Goal: Transaction & Acquisition: Download file/media

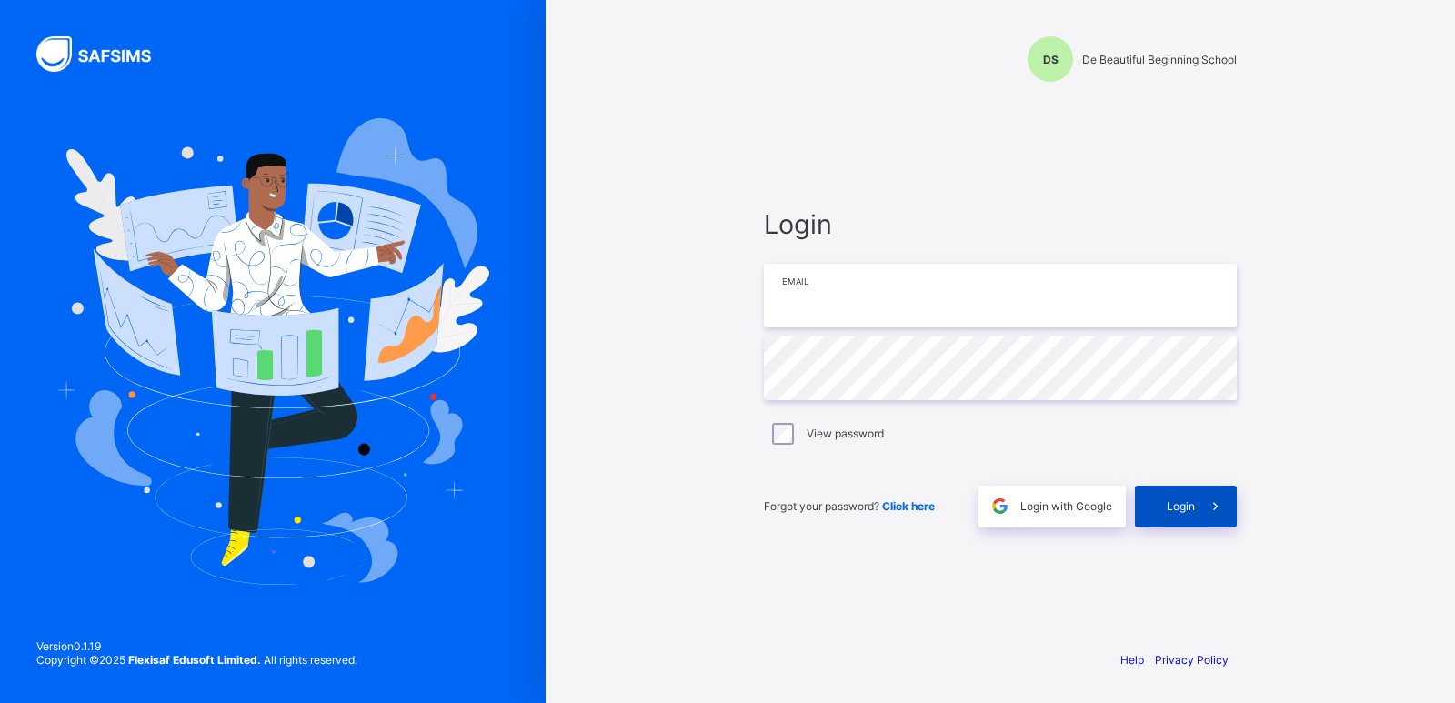
type input "**********"
click at [1184, 506] on span "Login" at bounding box center [1181, 506] width 28 height 14
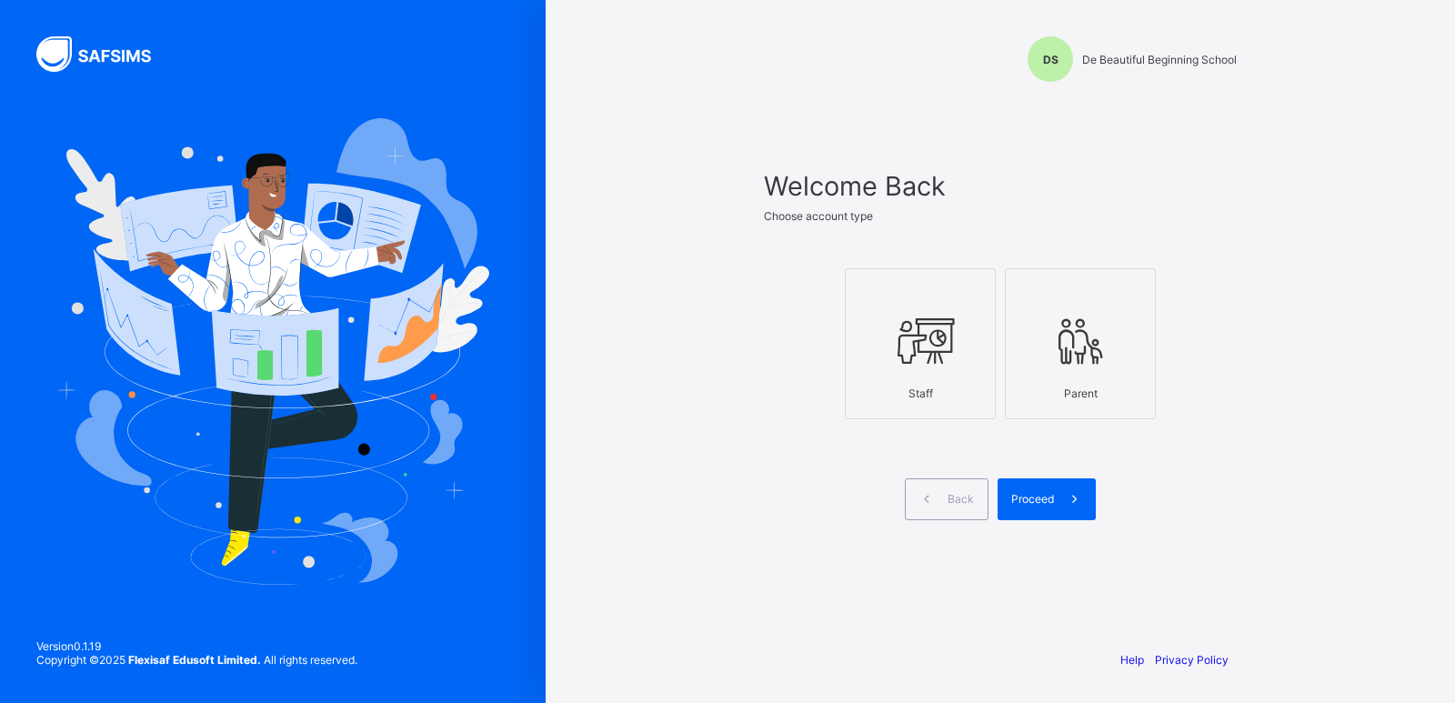
click at [1314, 95] on div "DS De Beautiful Beginning School Welcome Back Choose account type Staff Parent …" at bounding box center [1000, 351] width 909 height 703
click at [1023, 500] on span "Proceed" at bounding box center [1032, 499] width 43 height 14
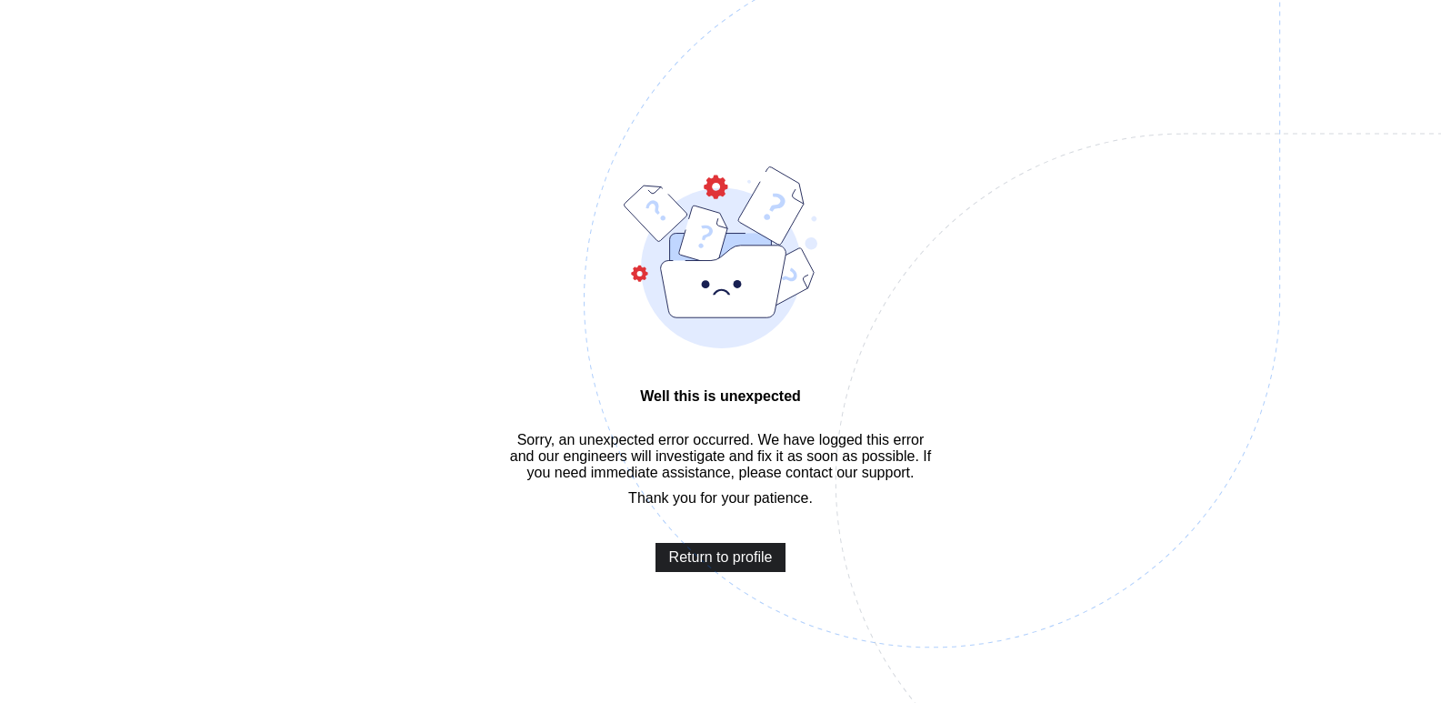
click at [727, 566] on span "Return to profile" at bounding box center [721, 557] width 104 height 16
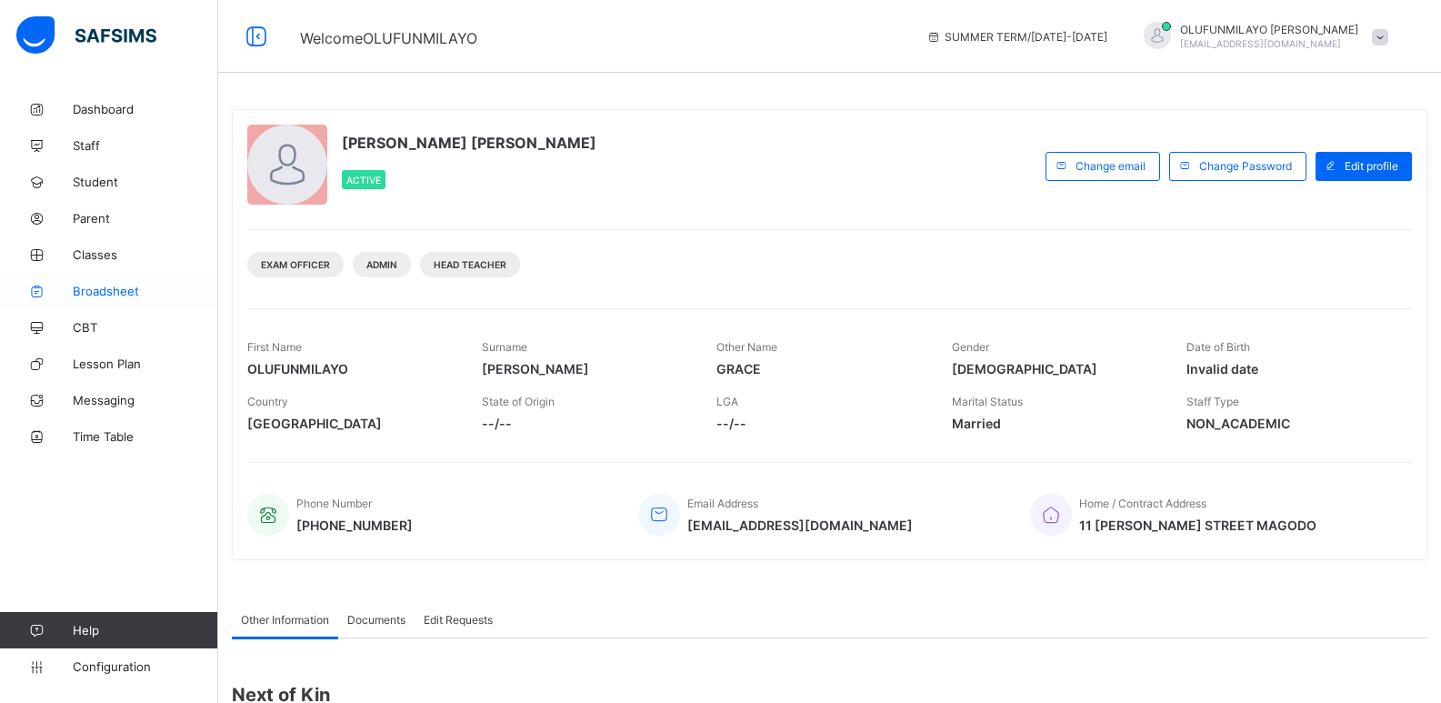
click at [98, 292] on span "Broadsheet" at bounding box center [145, 291] width 145 height 15
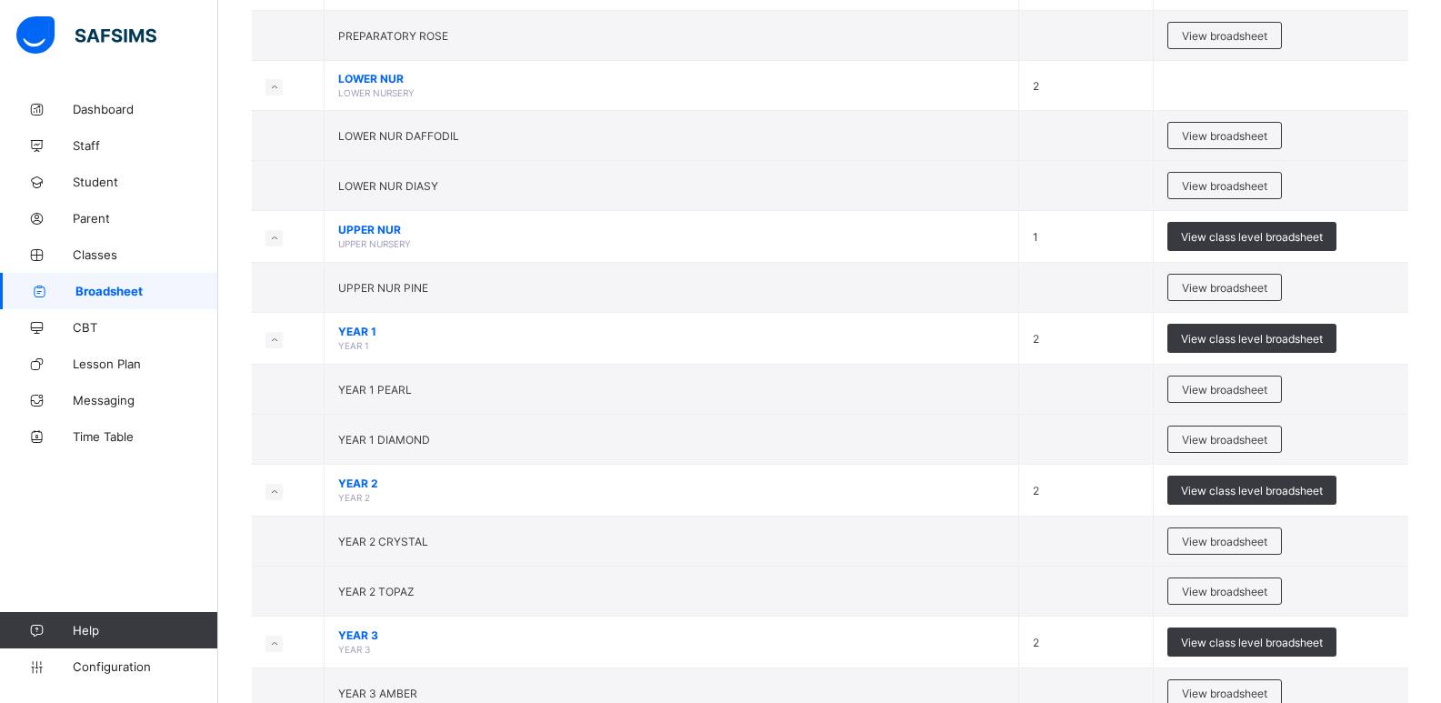
scroll to position [971, 0]
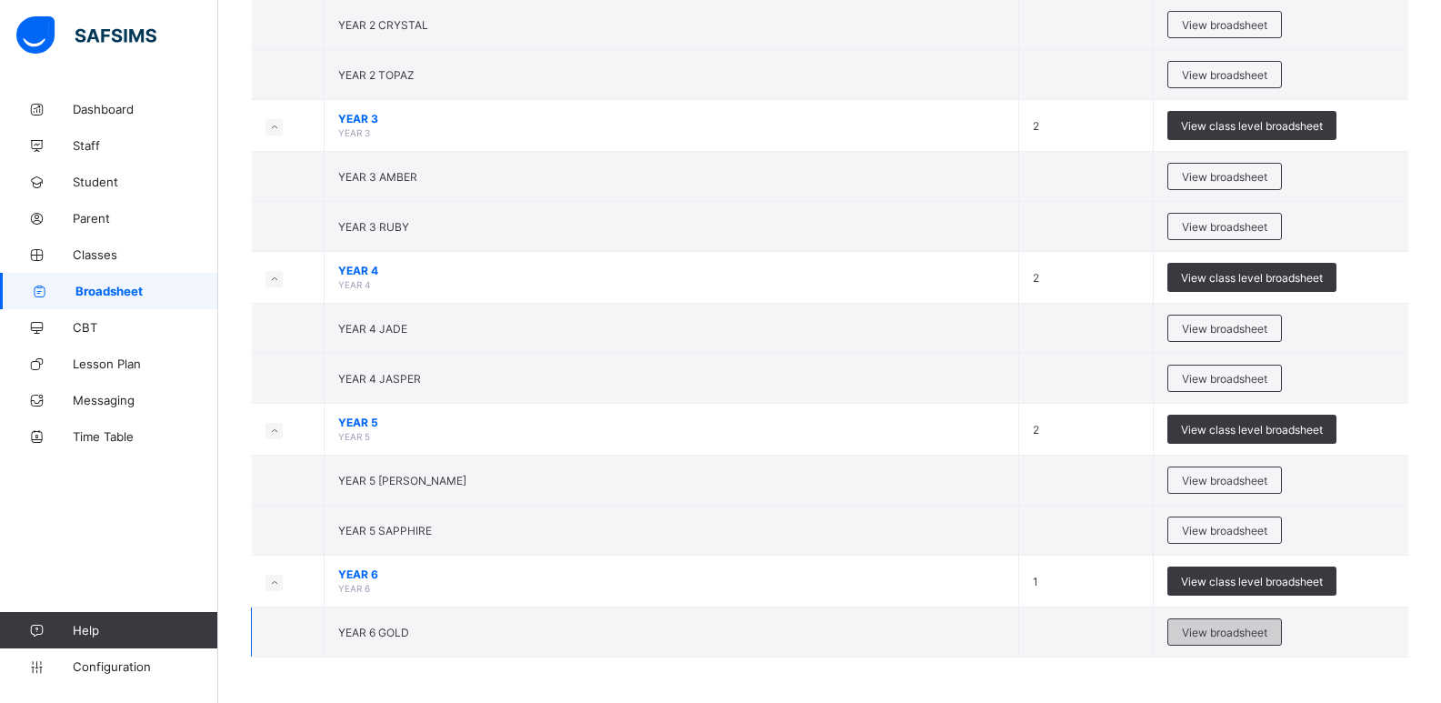
click at [1204, 639] on div "View broadsheet" at bounding box center [1225, 631] width 115 height 27
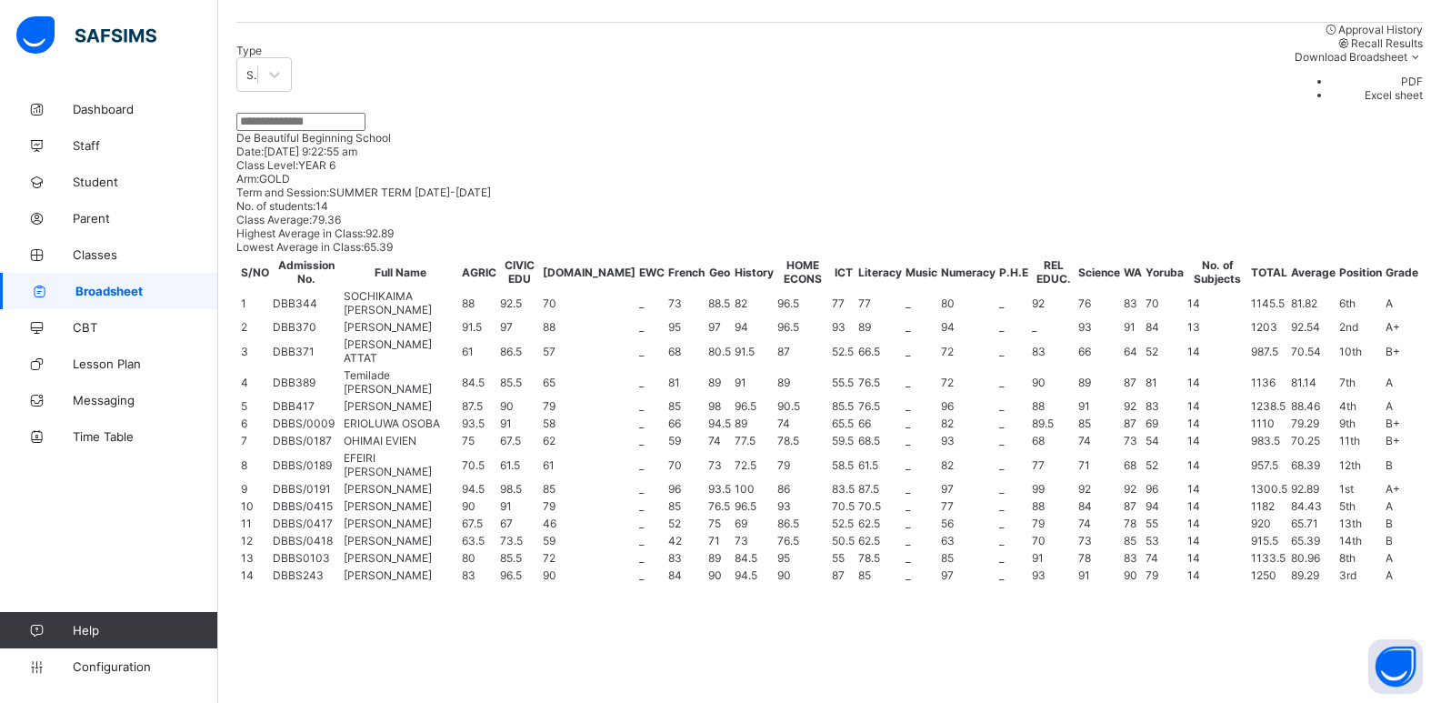
scroll to position [545, 0]
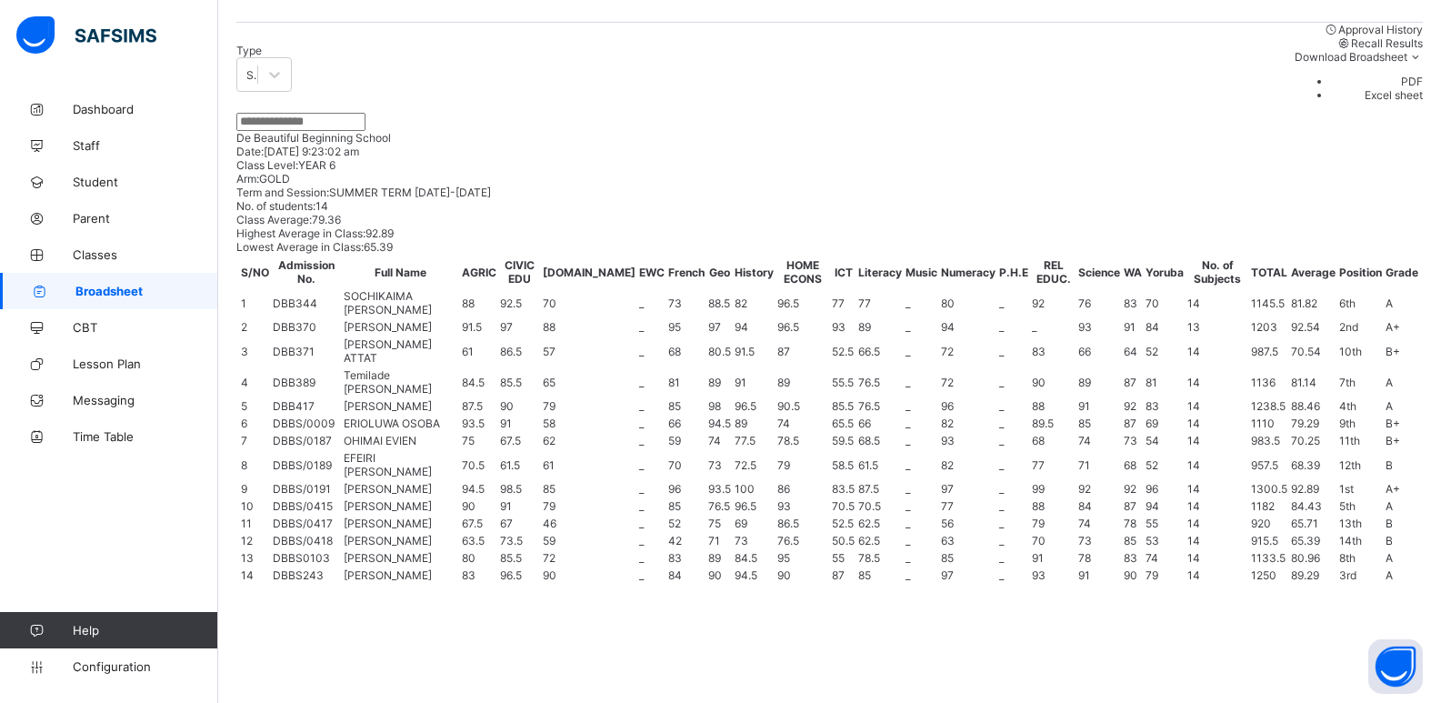
scroll to position [532, 0]
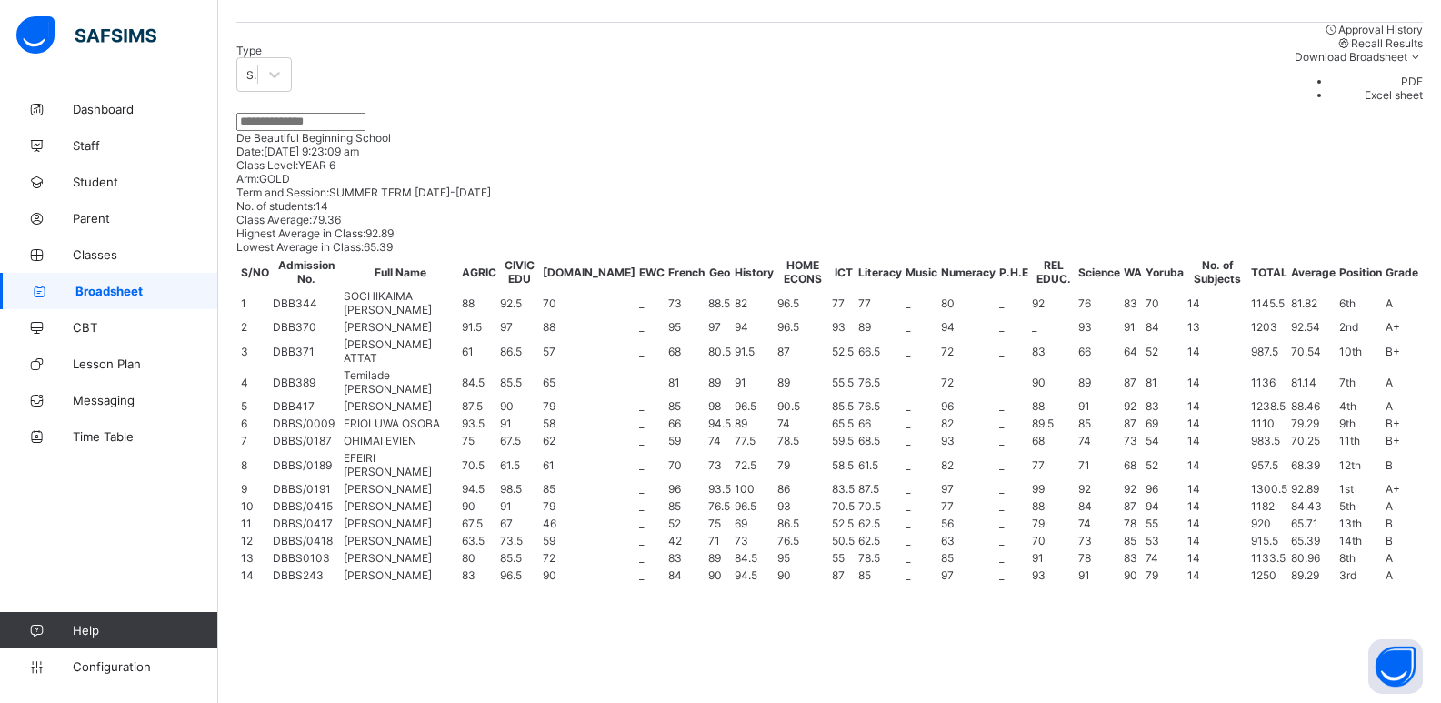
scroll to position [532, 0]
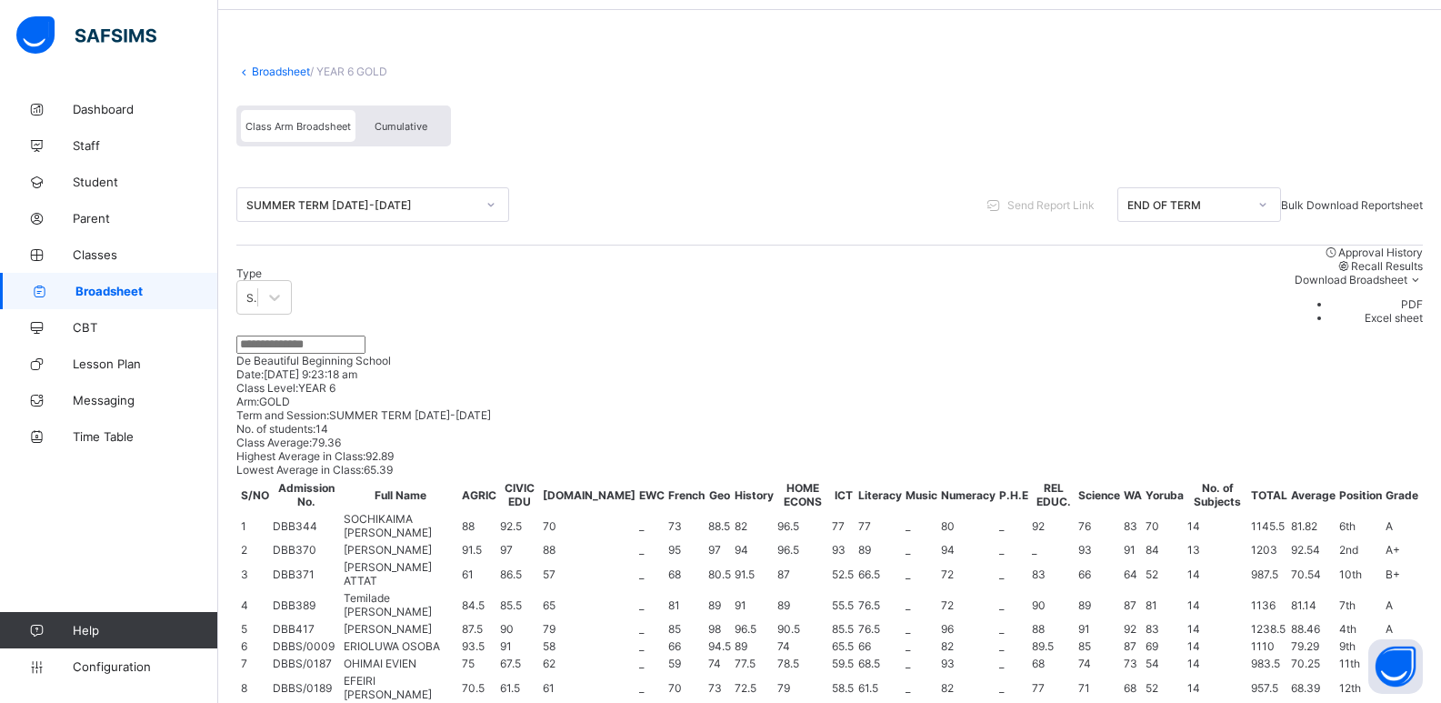
scroll to position [0, 0]
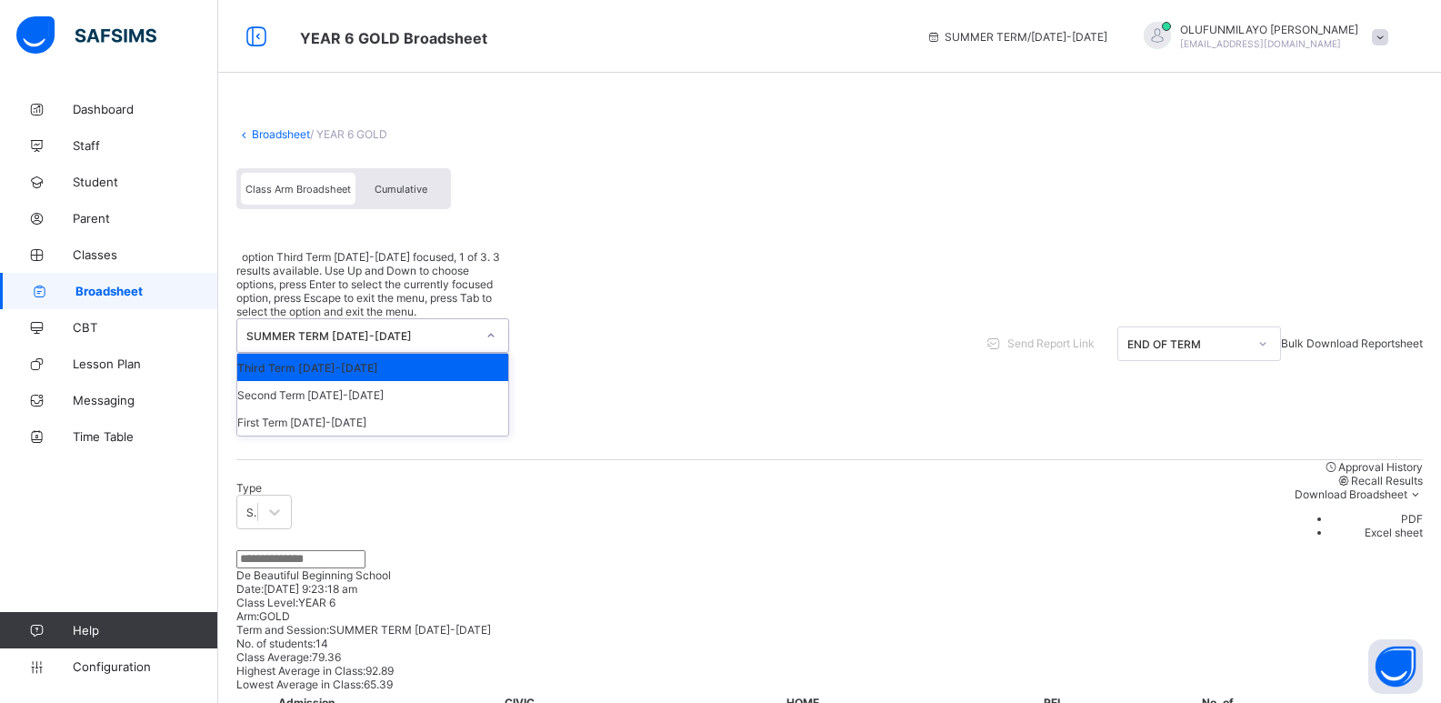
click at [343, 329] on div "SUMMER TERM 2024-2025" at bounding box center [360, 336] width 229 height 14
click at [388, 381] on div "Second Term 2024-2025" at bounding box center [372, 394] width 271 height 27
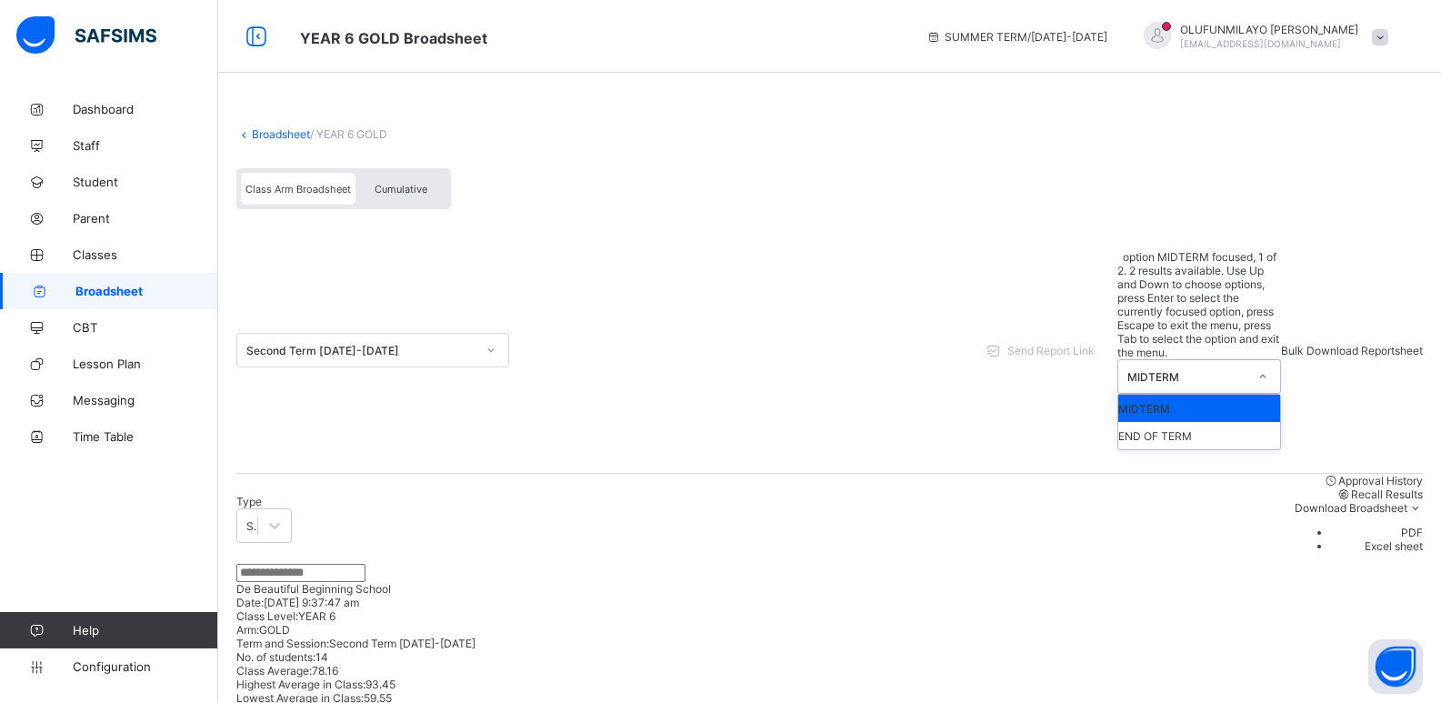
click at [1248, 362] on div at bounding box center [1263, 376] width 31 height 29
click at [1161, 422] on div "END OF TERM" at bounding box center [1199, 435] width 162 height 27
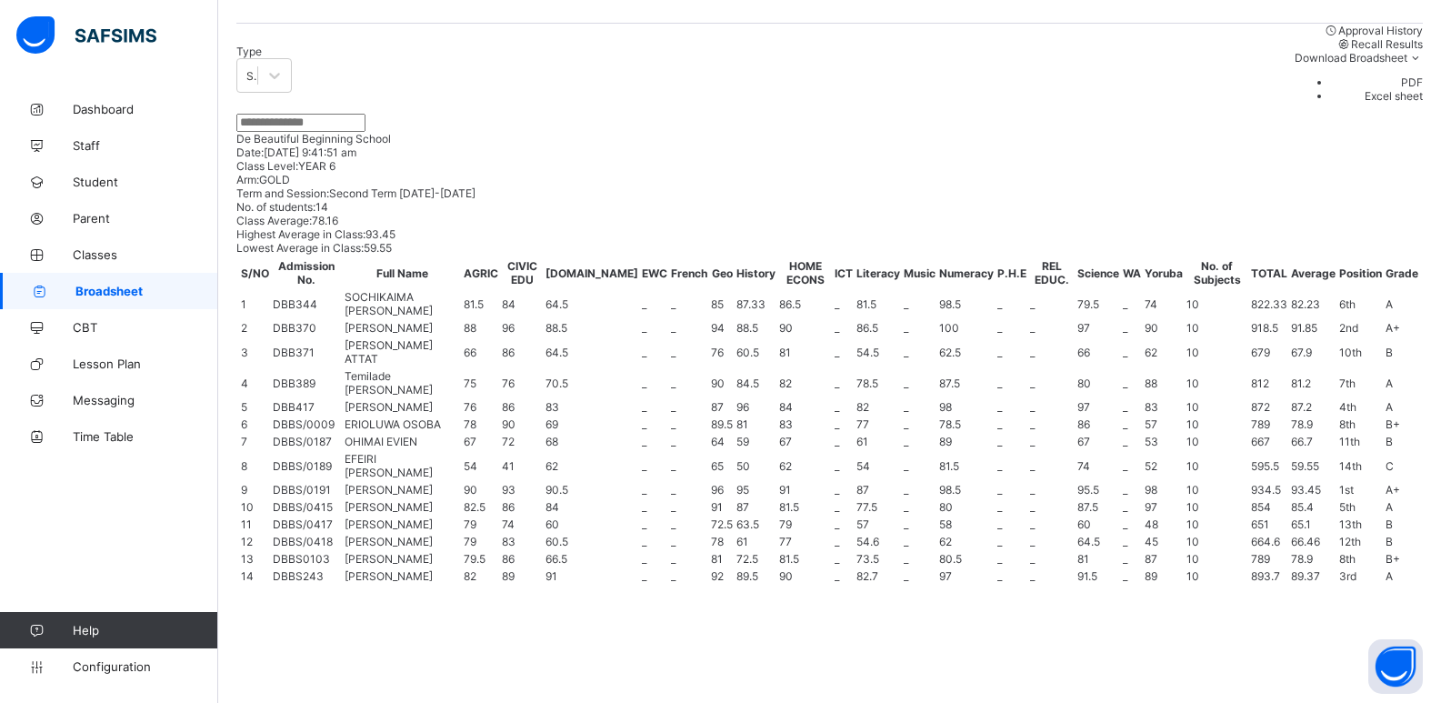
scroll to position [286, 0]
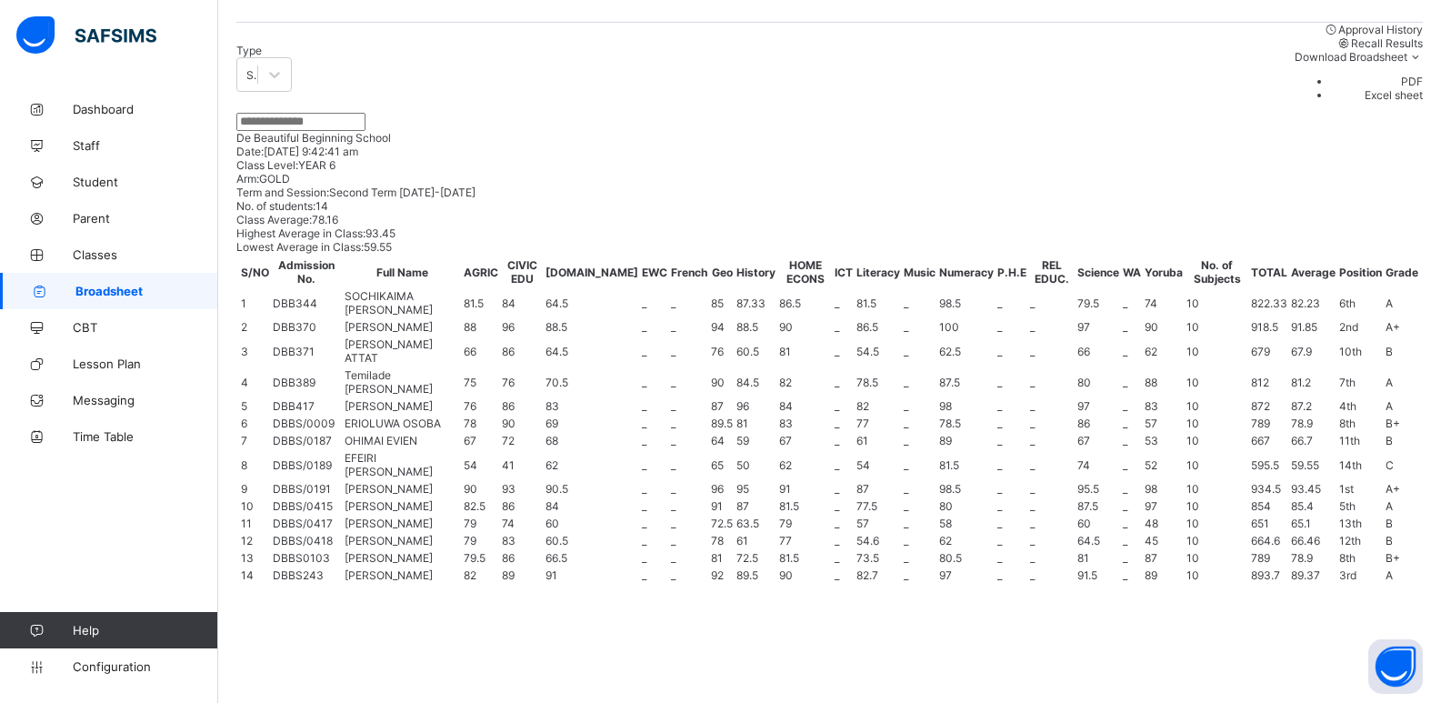
drag, startPoint x: 999, startPoint y: 632, endPoint x: 991, endPoint y: 591, distance: 41.7
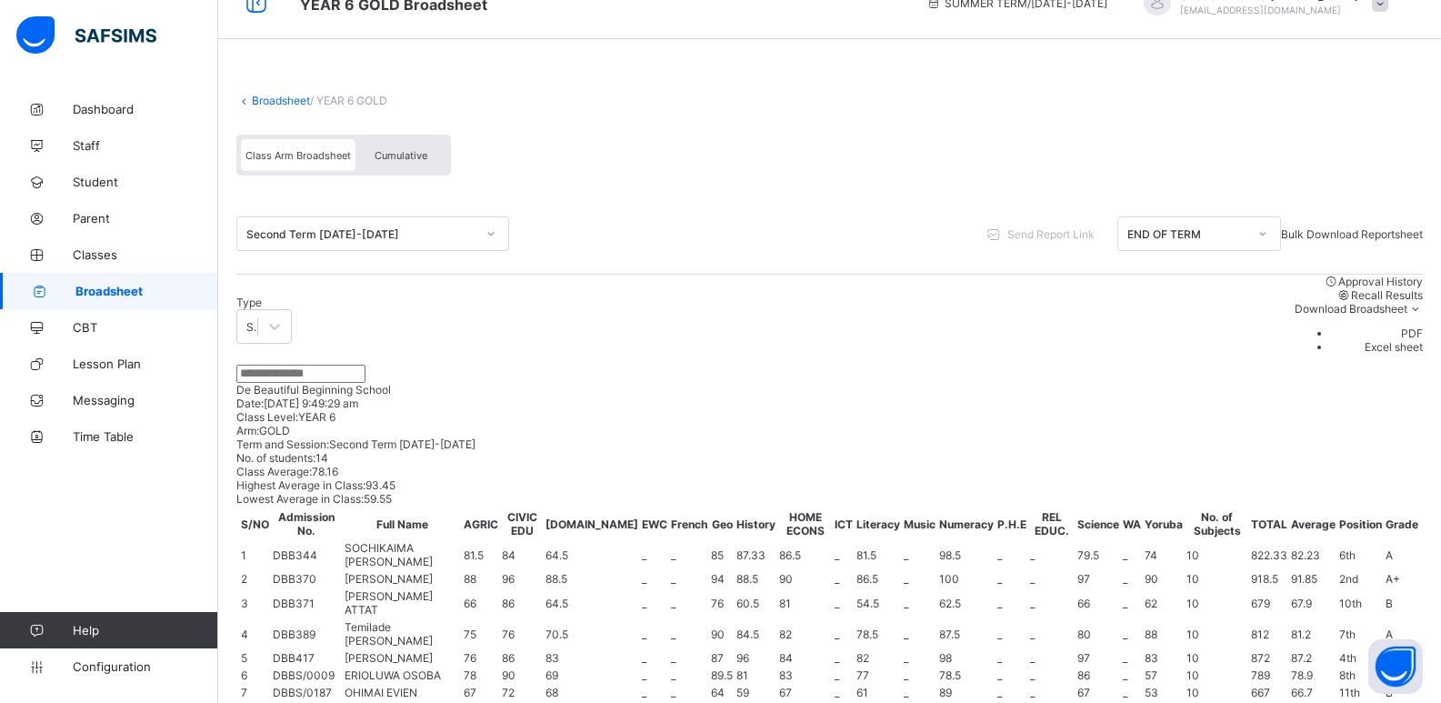
scroll to position [0, 0]
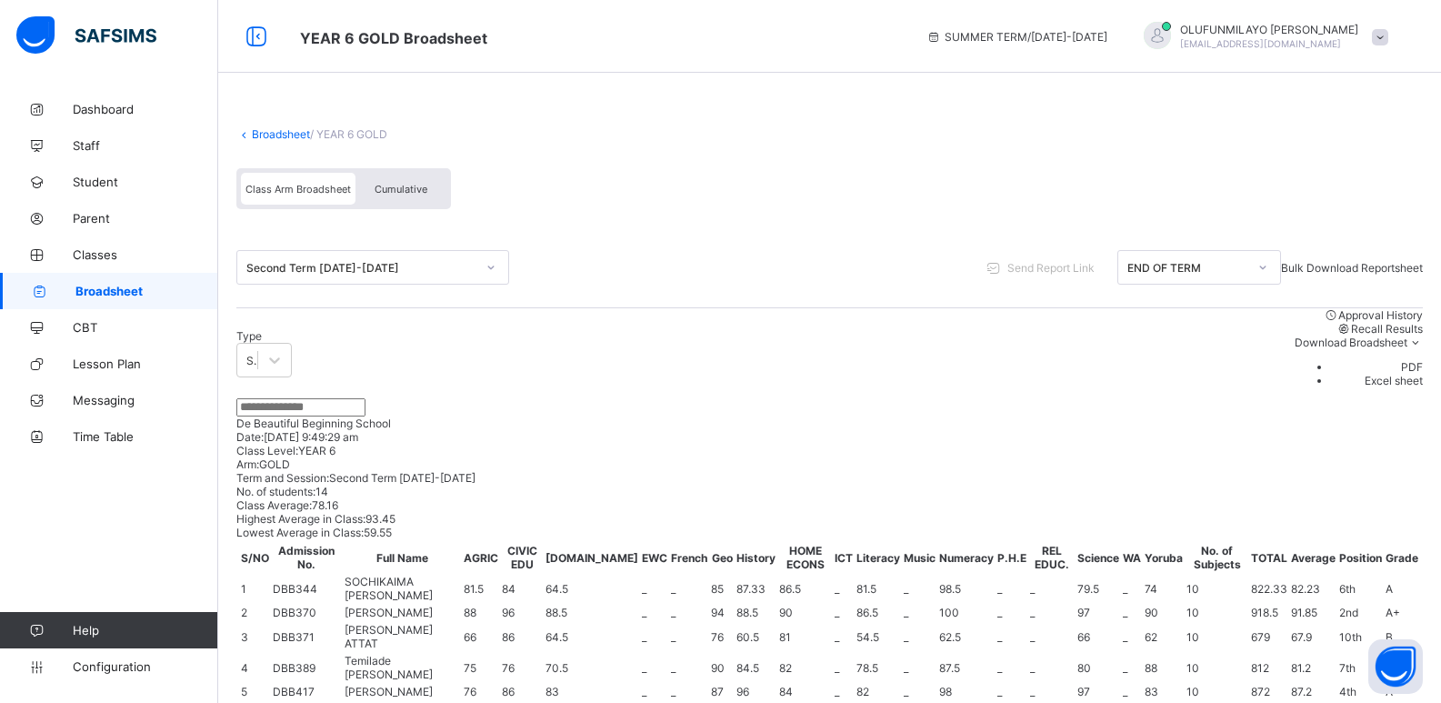
click at [338, 272] on div "Second Term 2024-2025" at bounding box center [360, 268] width 229 height 14
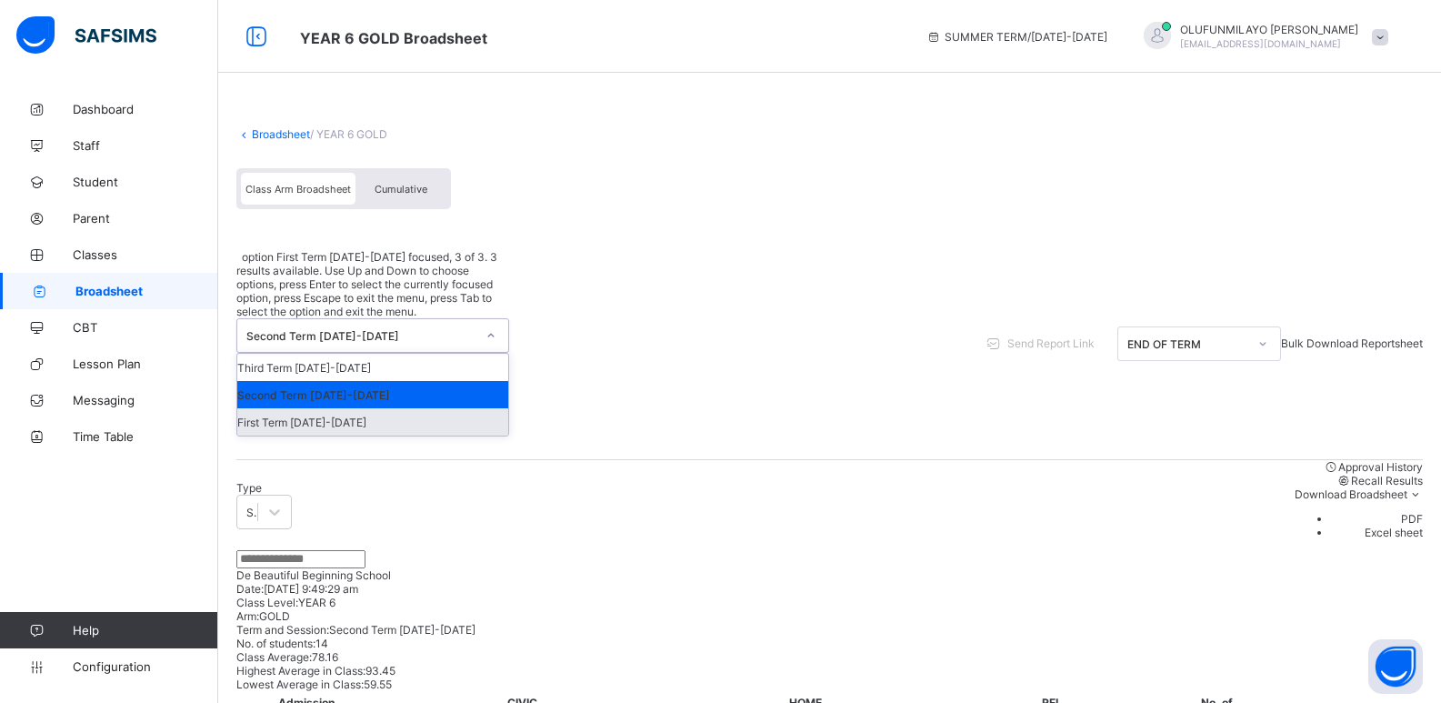
click at [325, 408] on div "First Term 2024-2025" at bounding box center [372, 421] width 271 height 27
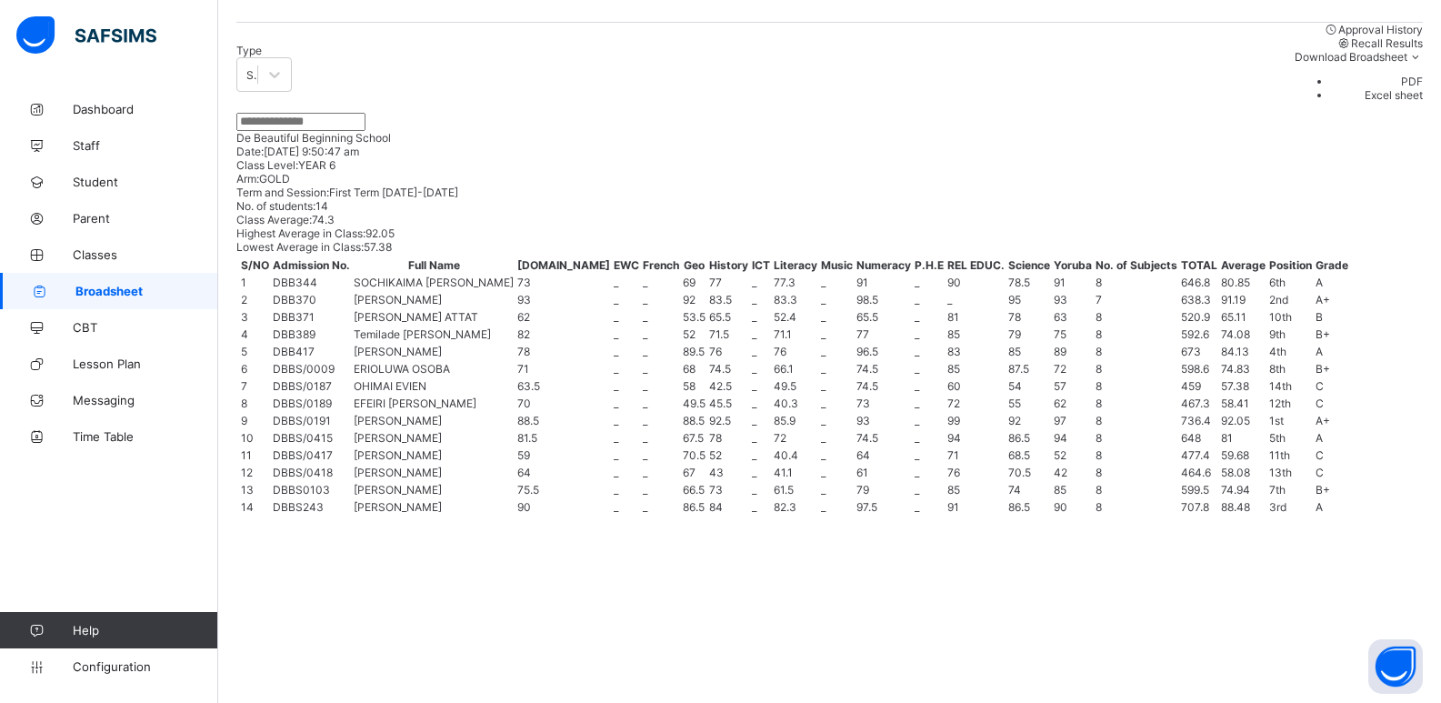
scroll to position [455, 0]
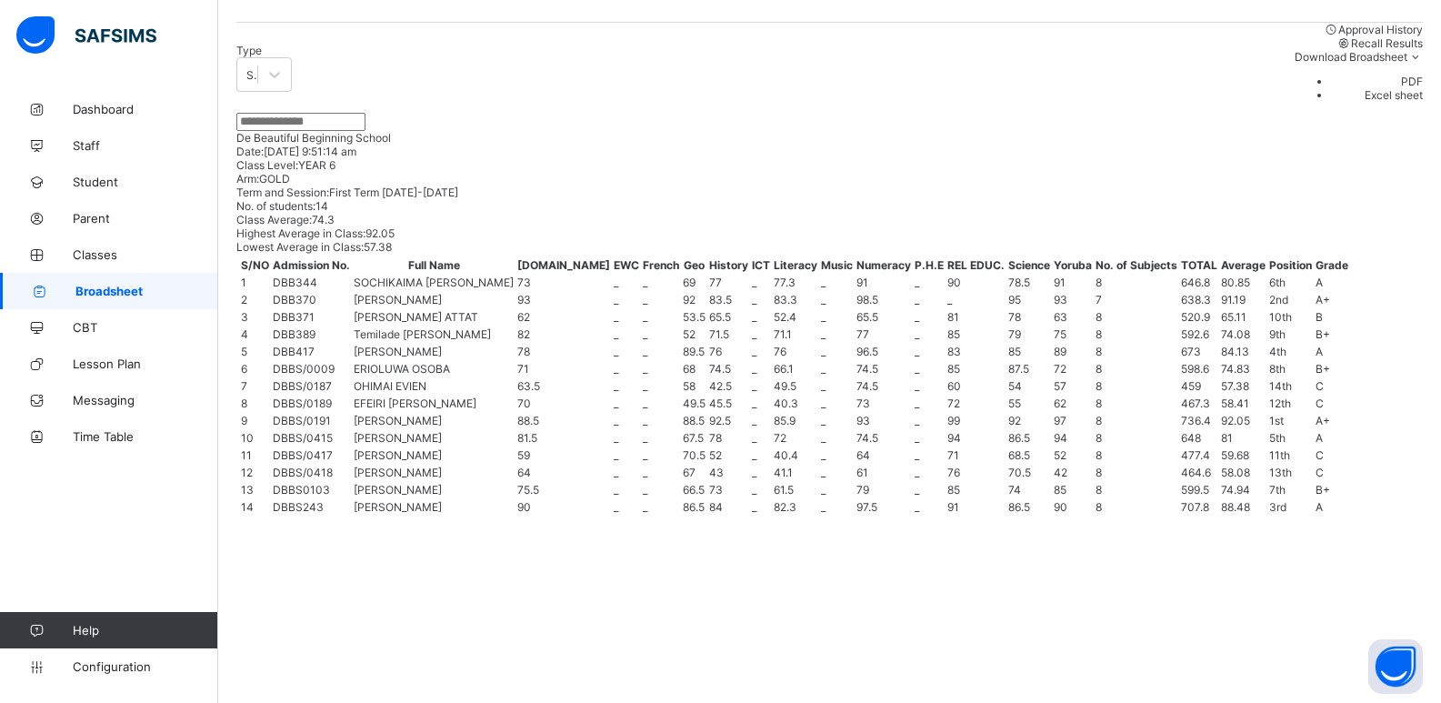
drag, startPoint x: 440, startPoint y: 577, endPoint x: 507, endPoint y: 449, distance: 144.8
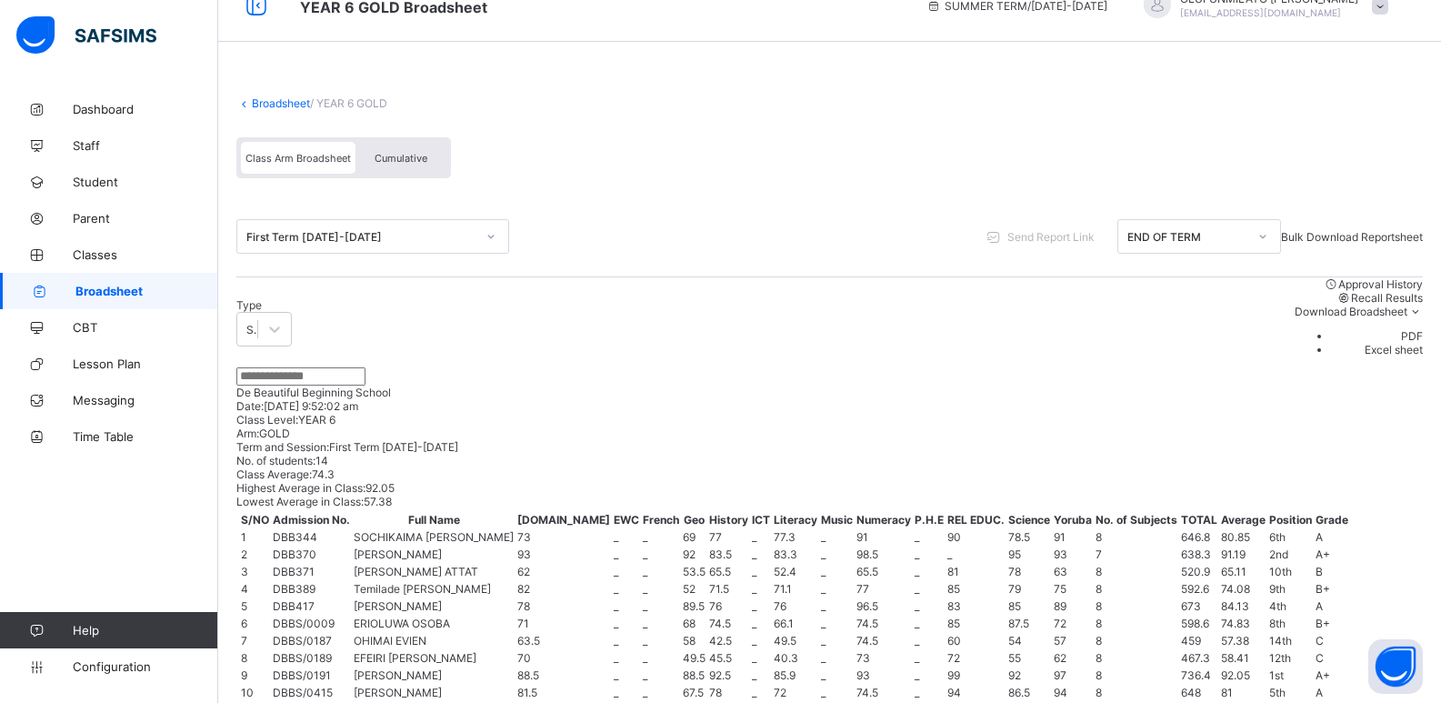
scroll to position [13, 0]
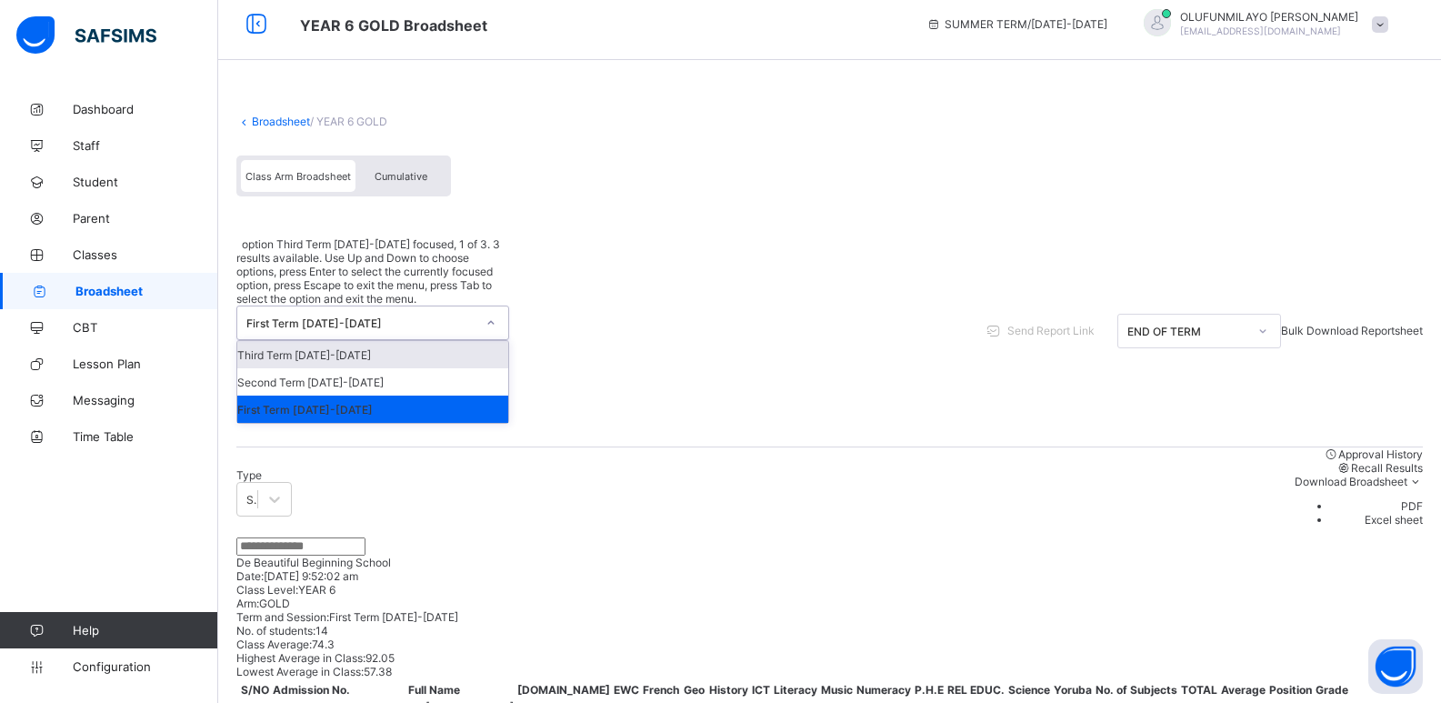
click at [319, 316] on div "First Term 2024-2025" at bounding box center [360, 323] width 229 height 14
click at [324, 306] on div "First Term 2024-2025" at bounding box center [355, 322] width 236 height 33
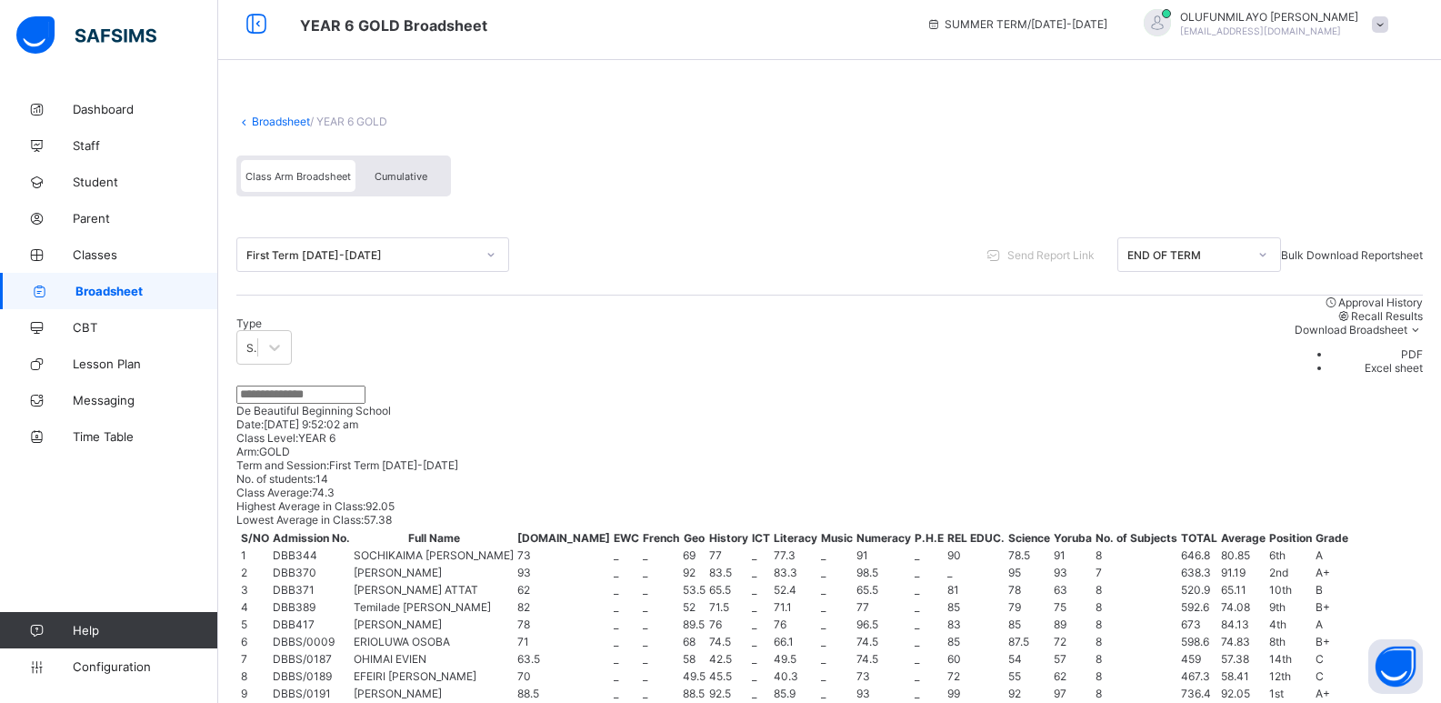
click at [275, 122] on link "Broadsheet" at bounding box center [281, 122] width 58 height 14
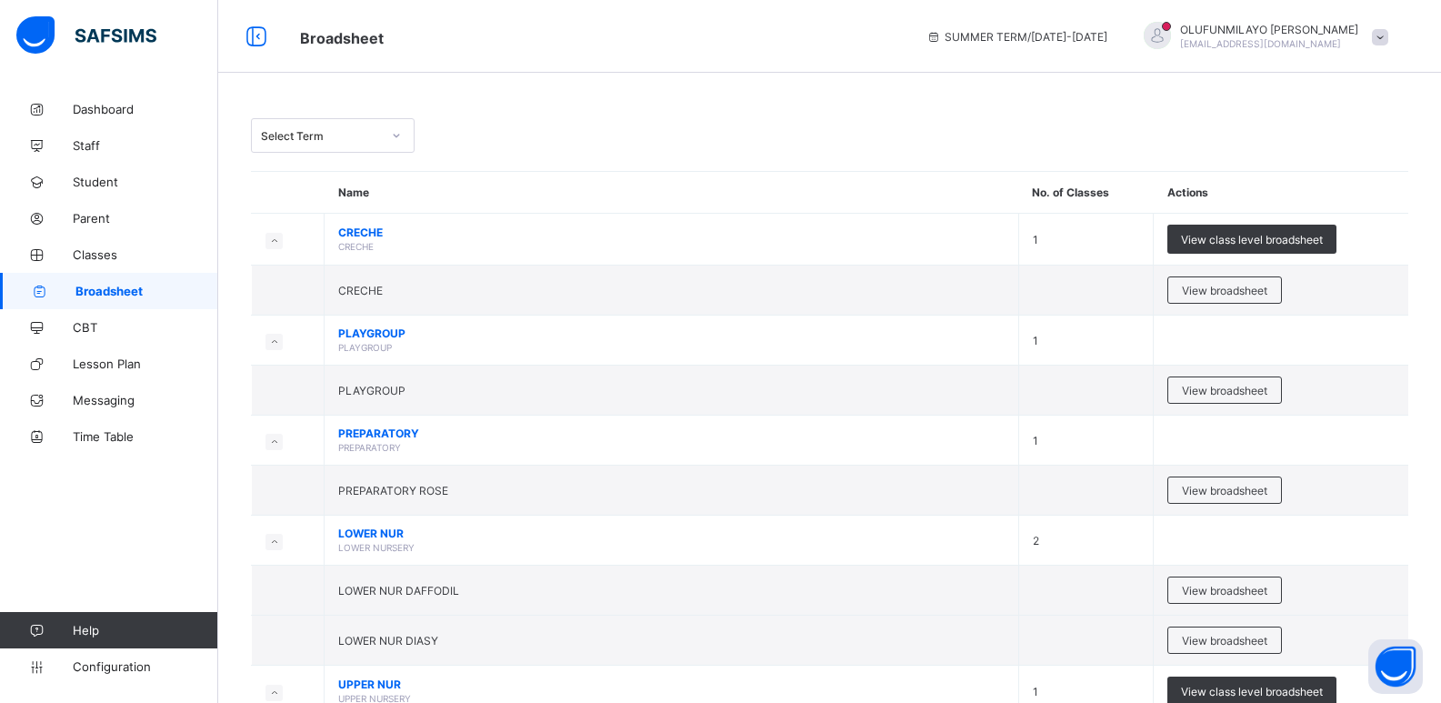
click at [366, 133] on div "Select Term" at bounding box center [321, 136] width 120 height 14
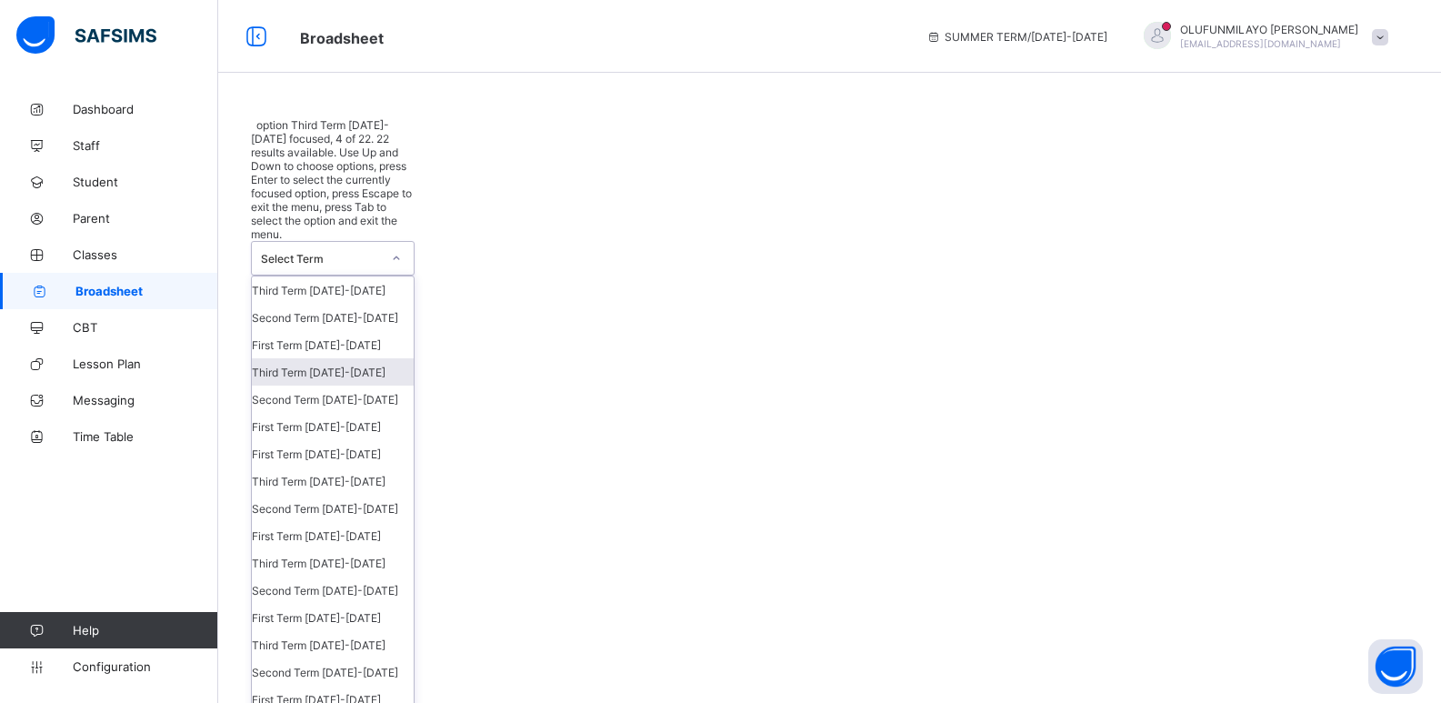
click at [356, 358] on div "Third Term 2023-2024" at bounding box center [333, 371] width 162 height 27
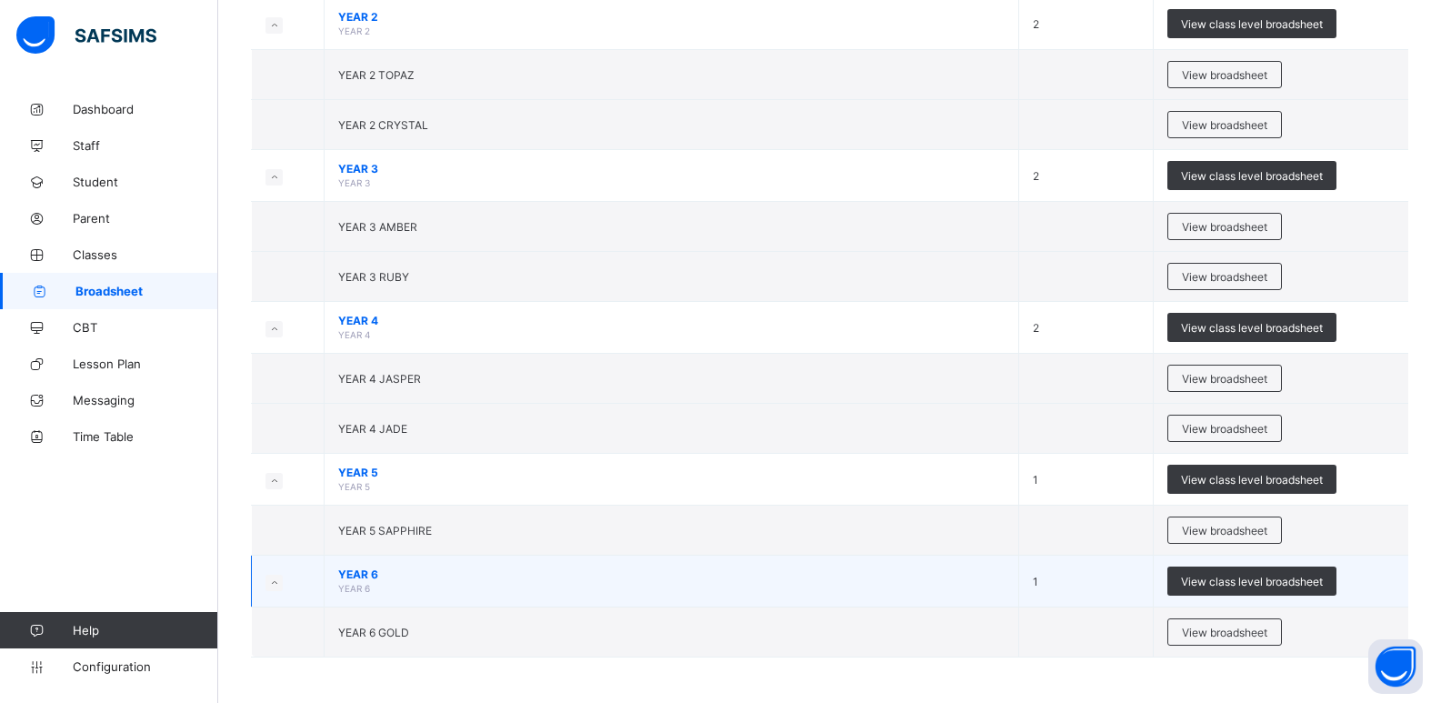
scroll to position [985, 0]
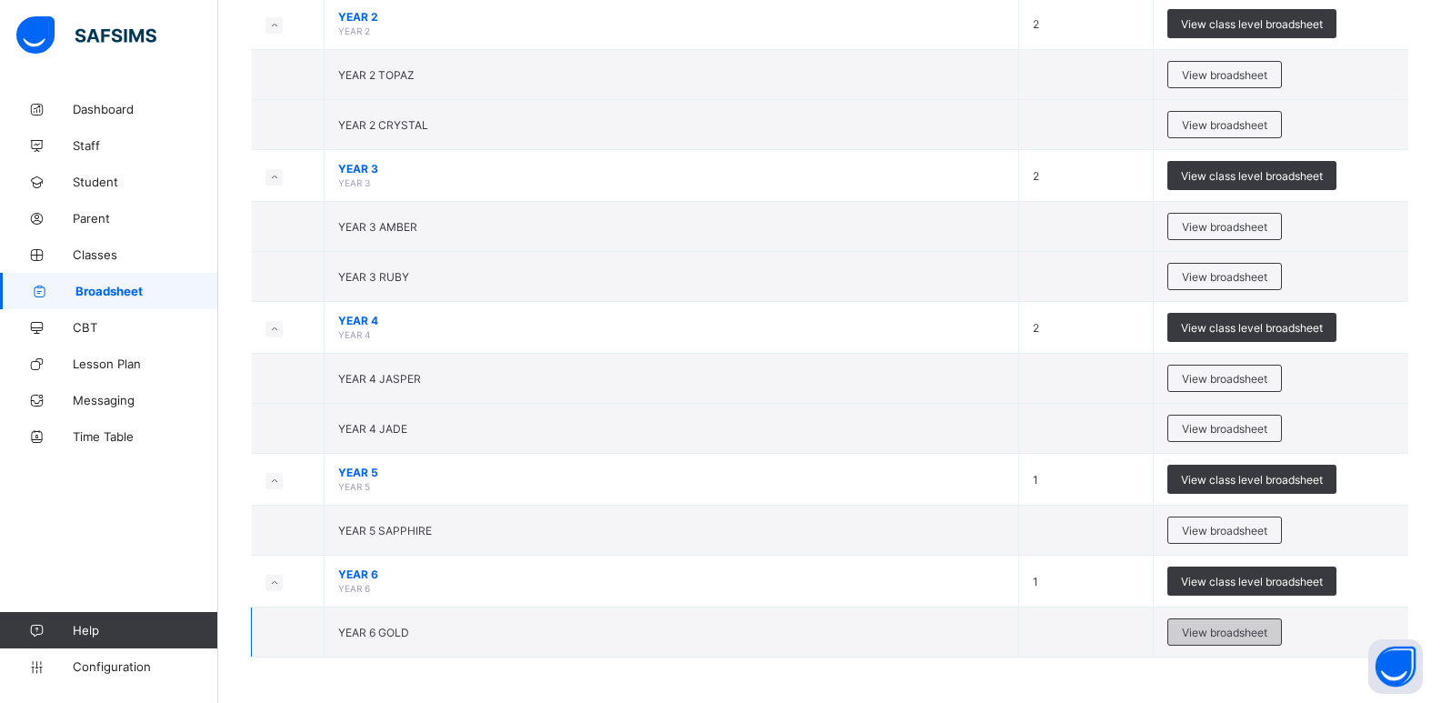
click at [1253, 638] on div "View broadsheet" at bounding box center [1225, 631] width 115 height 27
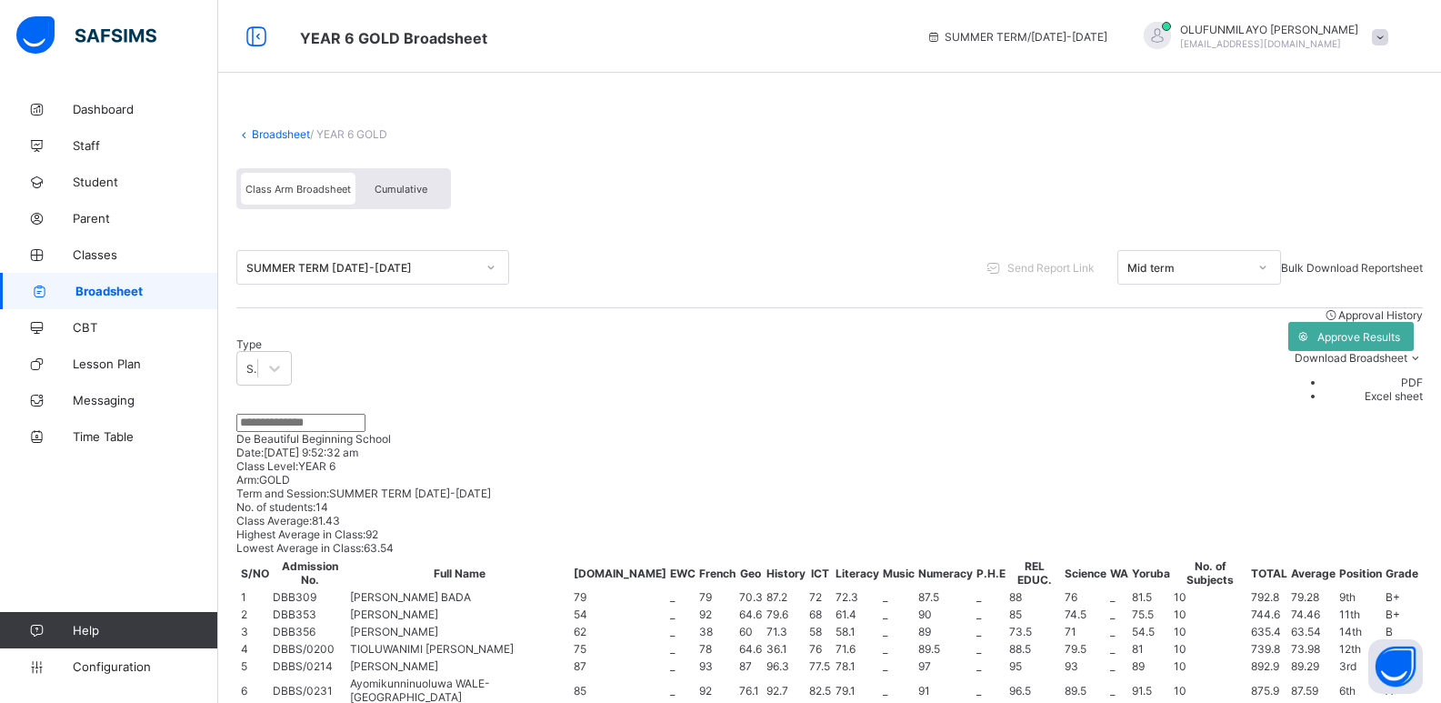
click at [242, 136] on icon at bounding box center [243, 134] width 15 height 14
click at [283, 130] on link "Broadsheet" at bounding box center [281, 134] width 58 height 14
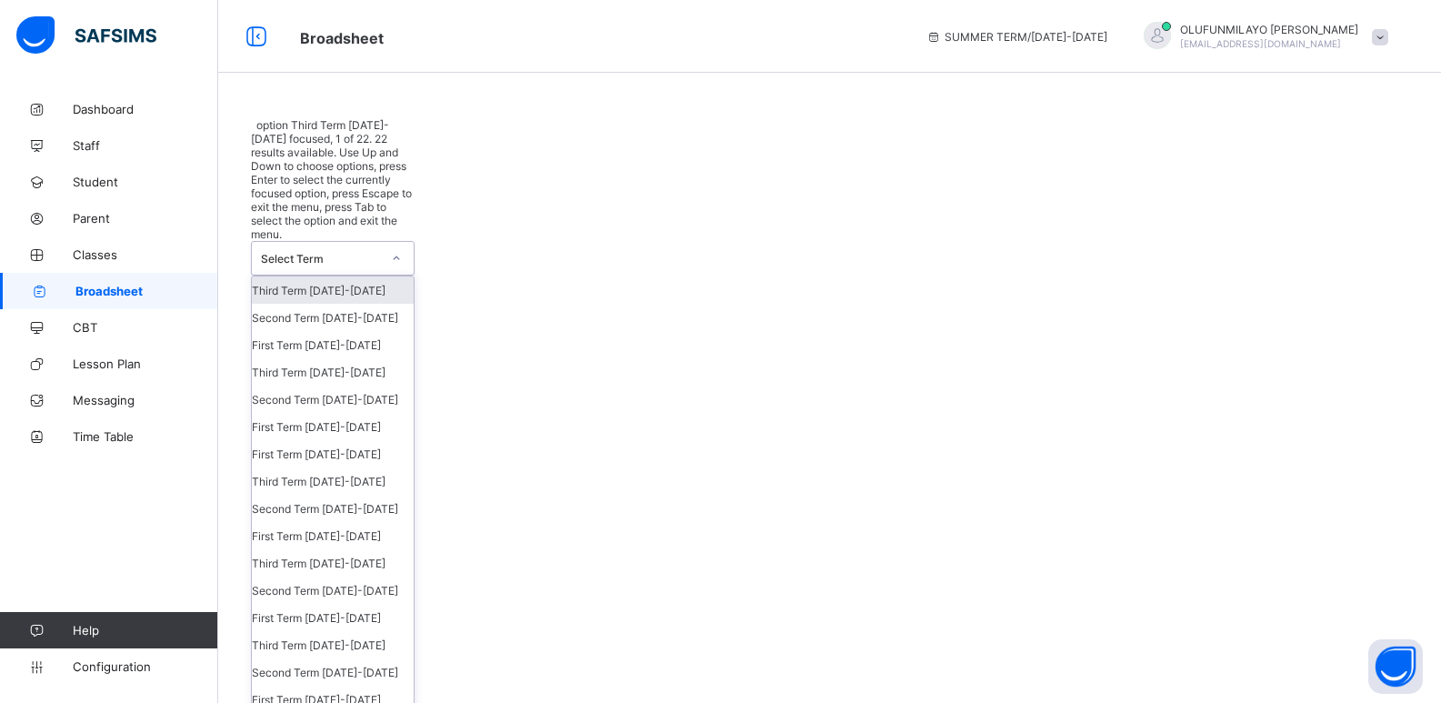
click at [392, 249] on icon at bounding box center [396, 258] width 11 height 18
click at [350, 358] on div "Third Term 2023-2024" at bounding box center [333, 371] width 162 height 27
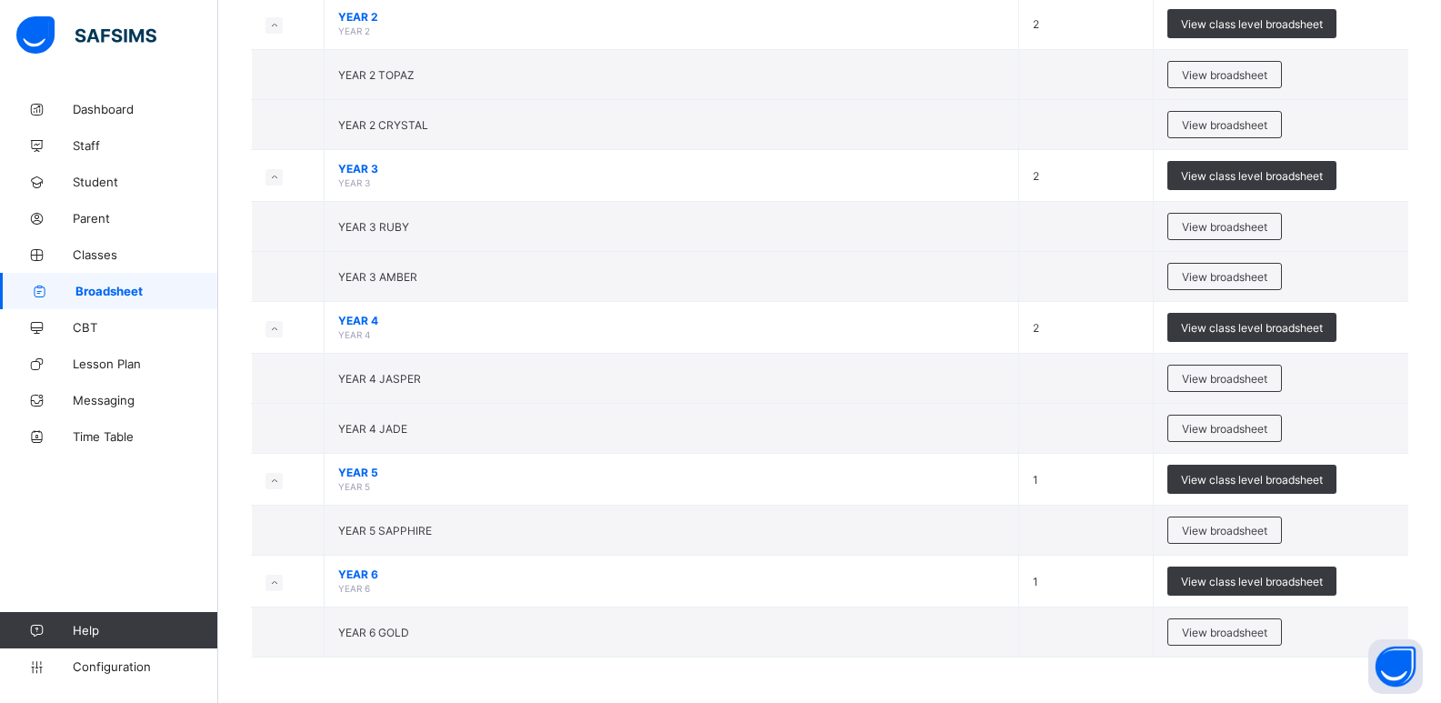
scroll to position [985, 0]
click at [1235, 532] on span "View broadsheet" at bounding box center [1224, 531] width 85 height 14
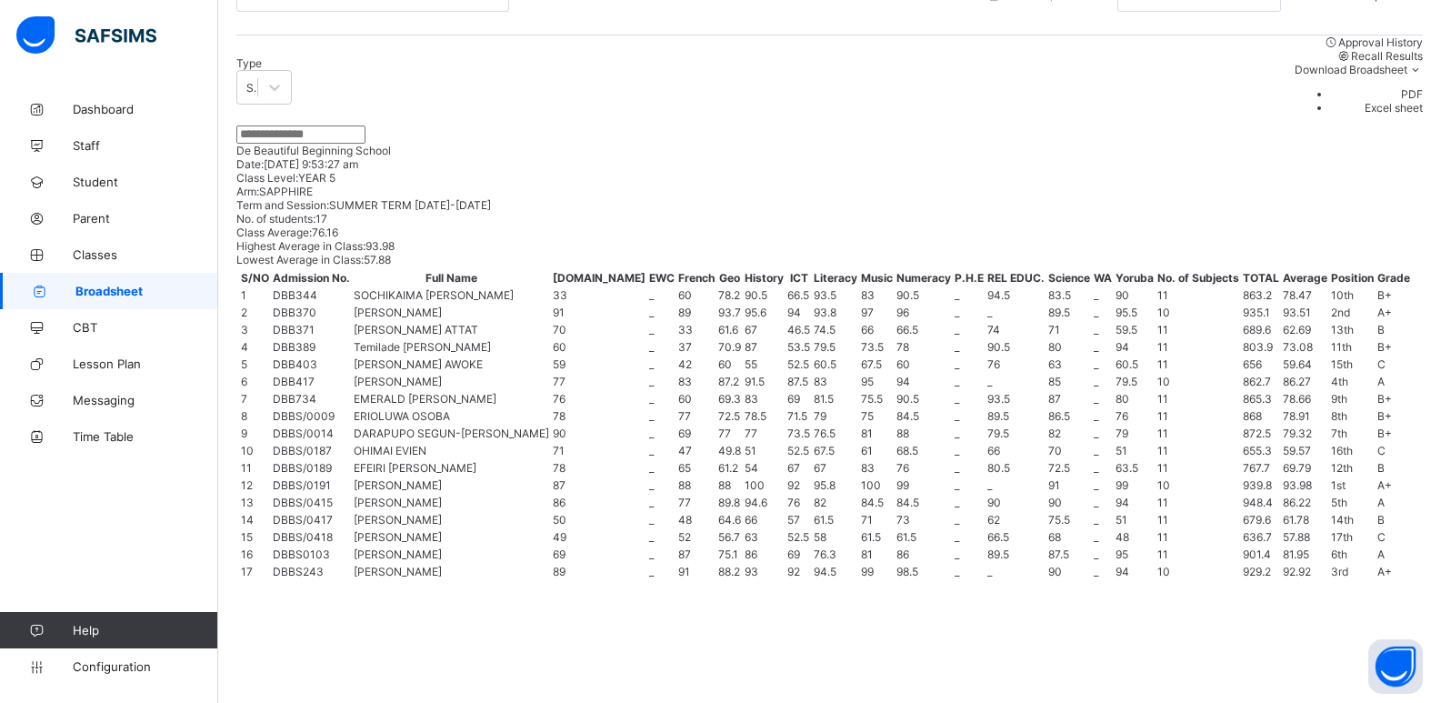
scroll to position [636, 0]
drag, startPoint x: 1040, startPoint y: 97, endPoint x: 1037, endPoint y: 116, distance: 19.4
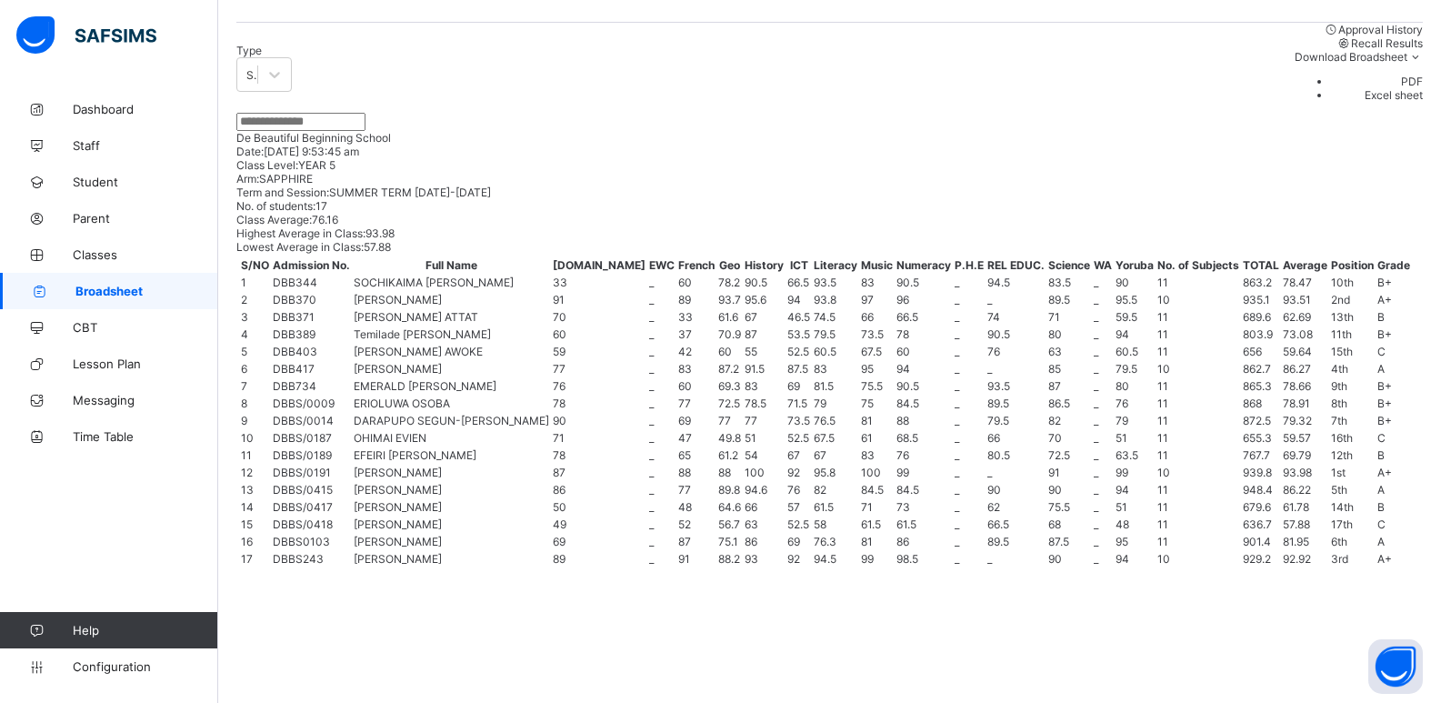
scroll to position [383, 0]
click at [257, 75] on div "Subject score" at bounding box center [247, 74] width 20 height 25
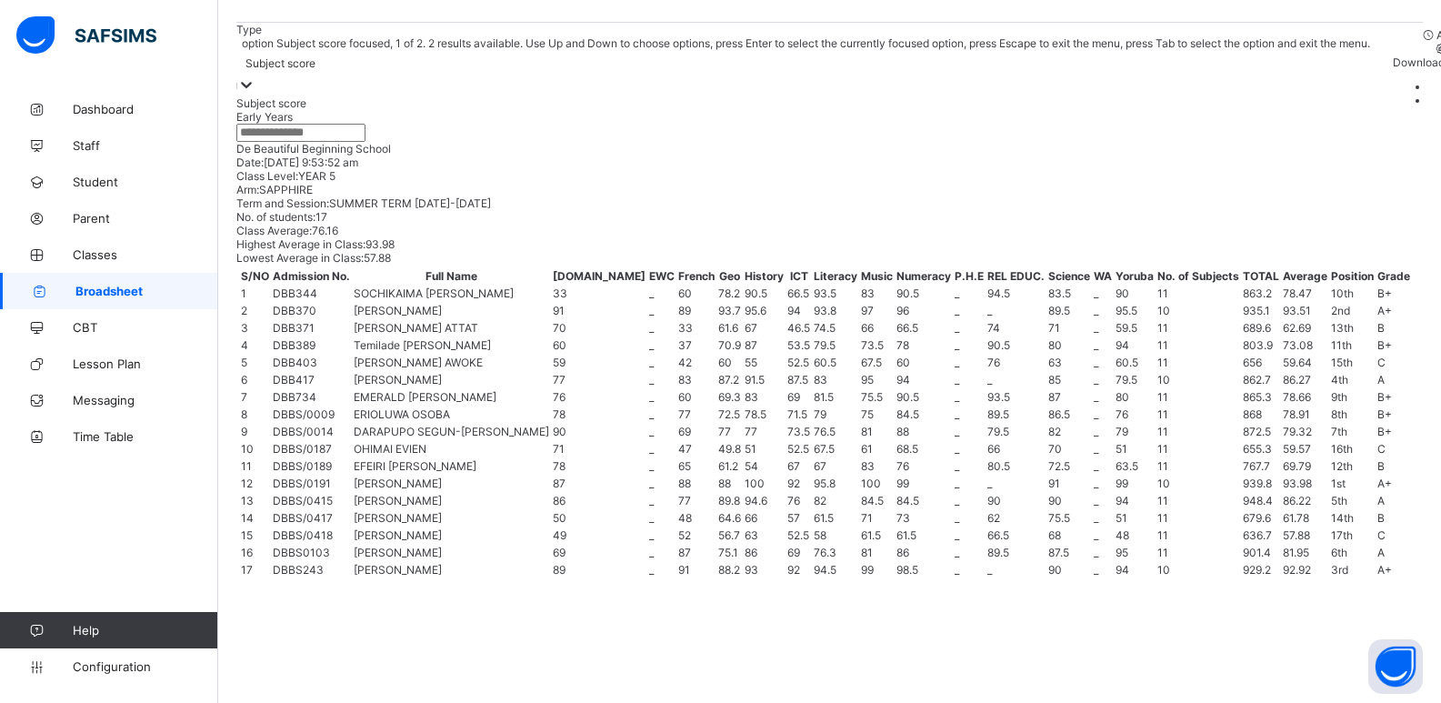
click at [473, 67] on div "Type option Subject score focused, 1 of 2. 2 results available. Use Up and Down…" at bounding box center [829, 73] width 1187 height 101
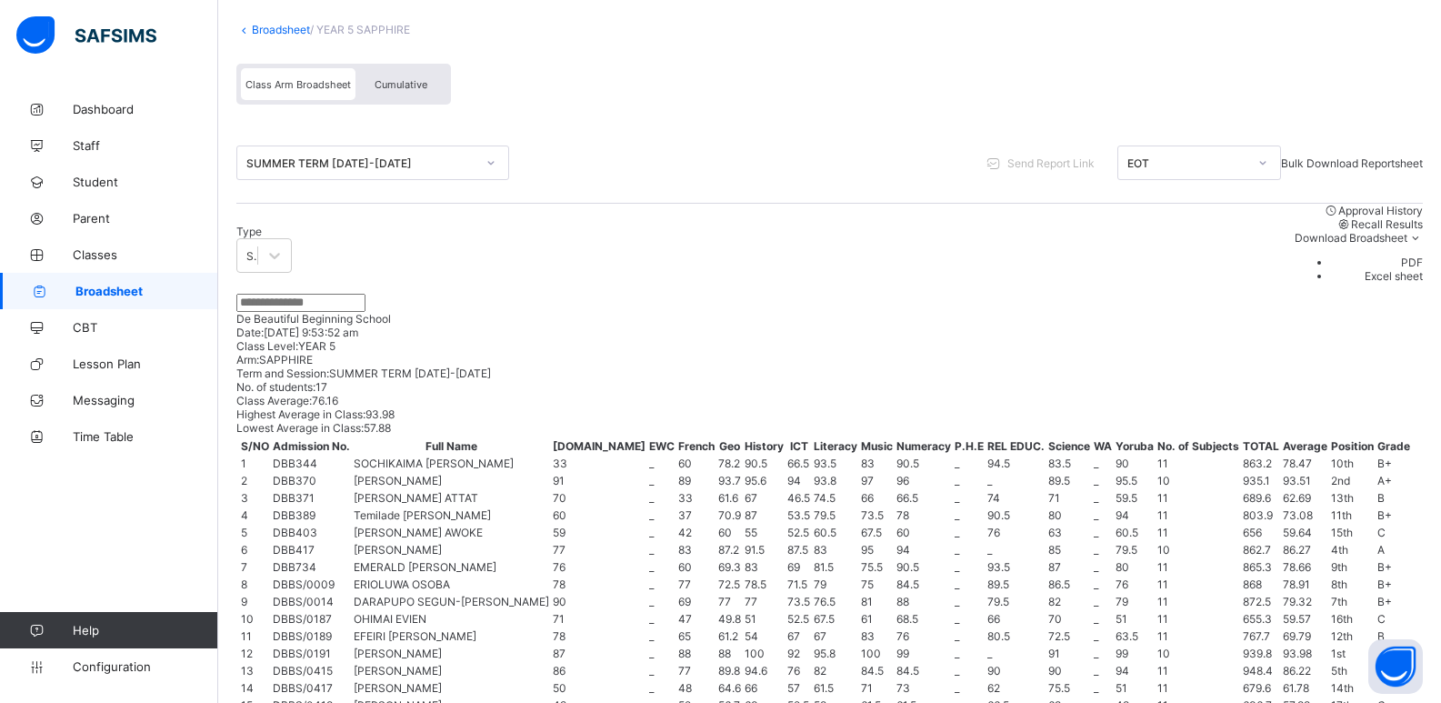
scroll to position [104, 0]
click at [361, 165] on div "SUMMER TERM 2023-2024" at bounding box center [360, 164] width 229 height 14
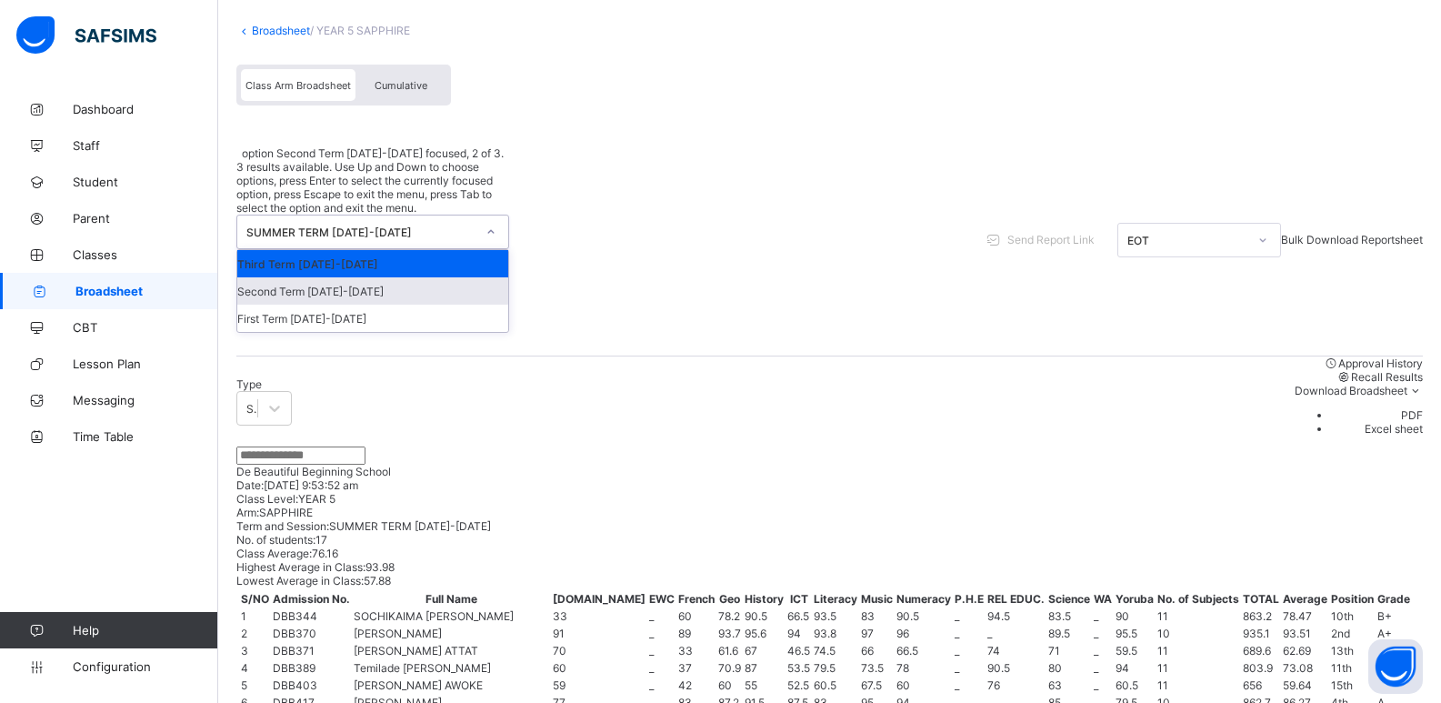
click at [351, 277] on div "Second Term 2023-2024" at bounding box center [372, 290] width 271 height 27
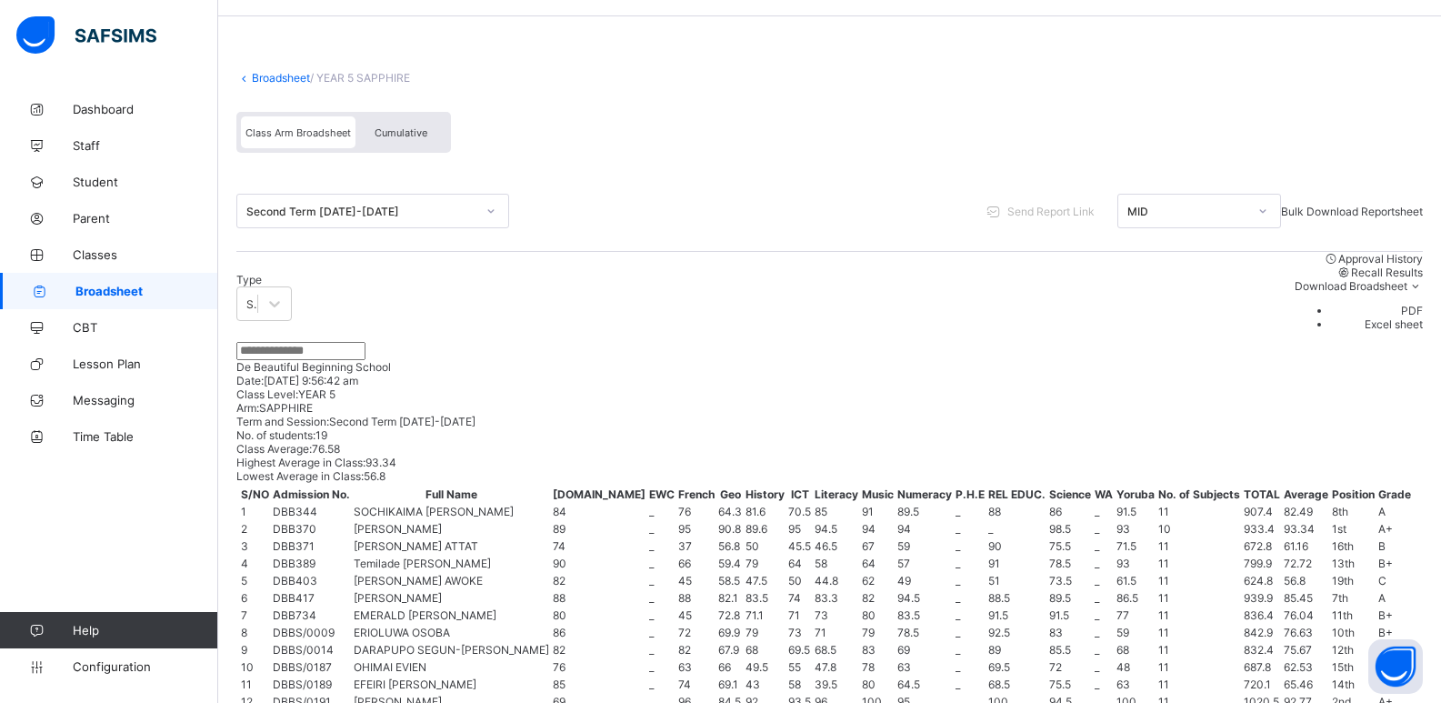
scroll to position [273, 0]
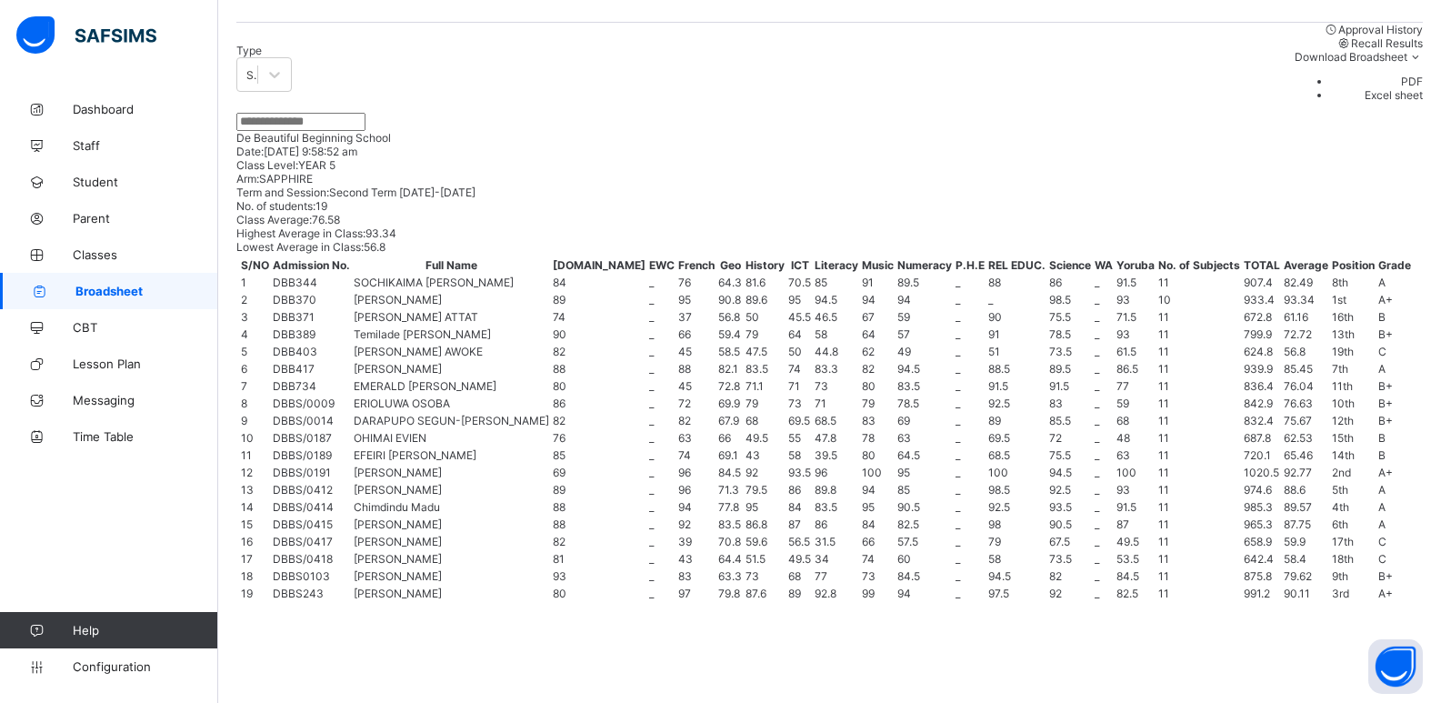
scroll to position [371, 0]
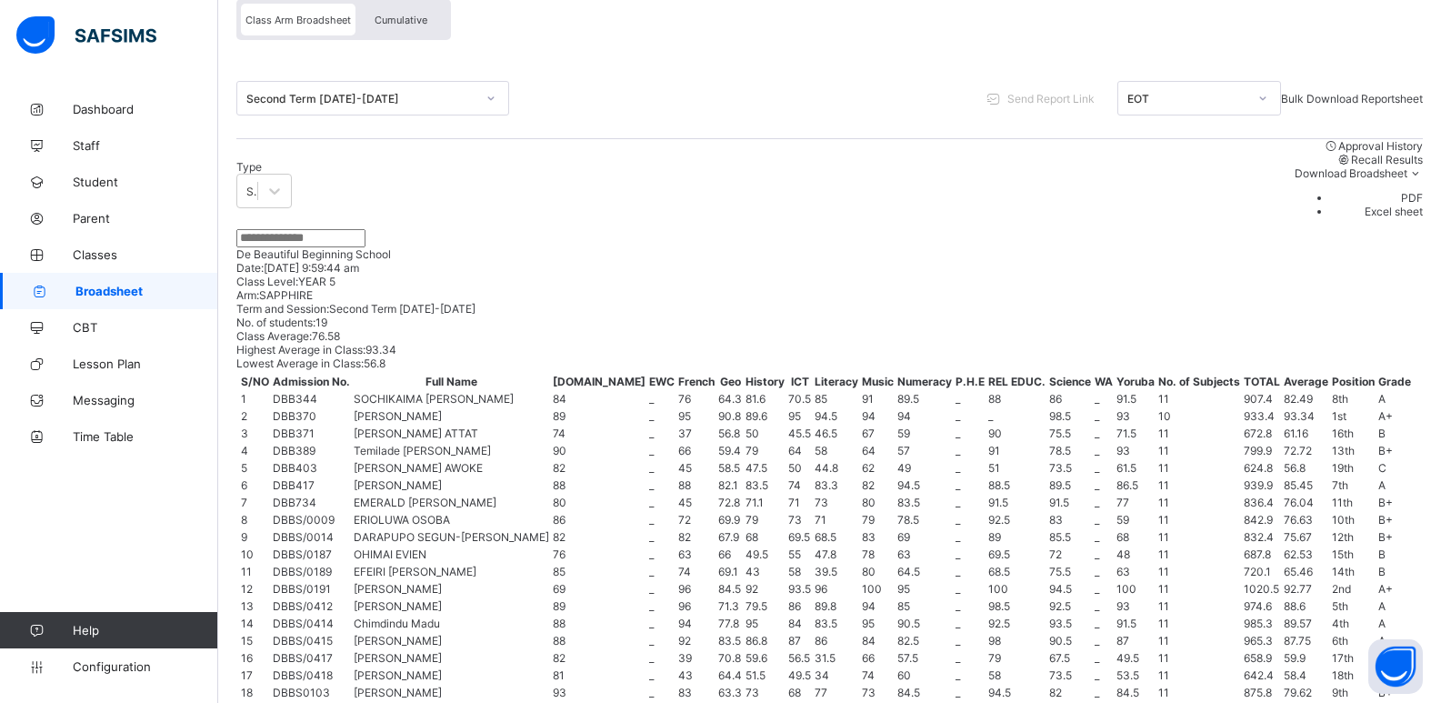
scroll to position [0, 0]
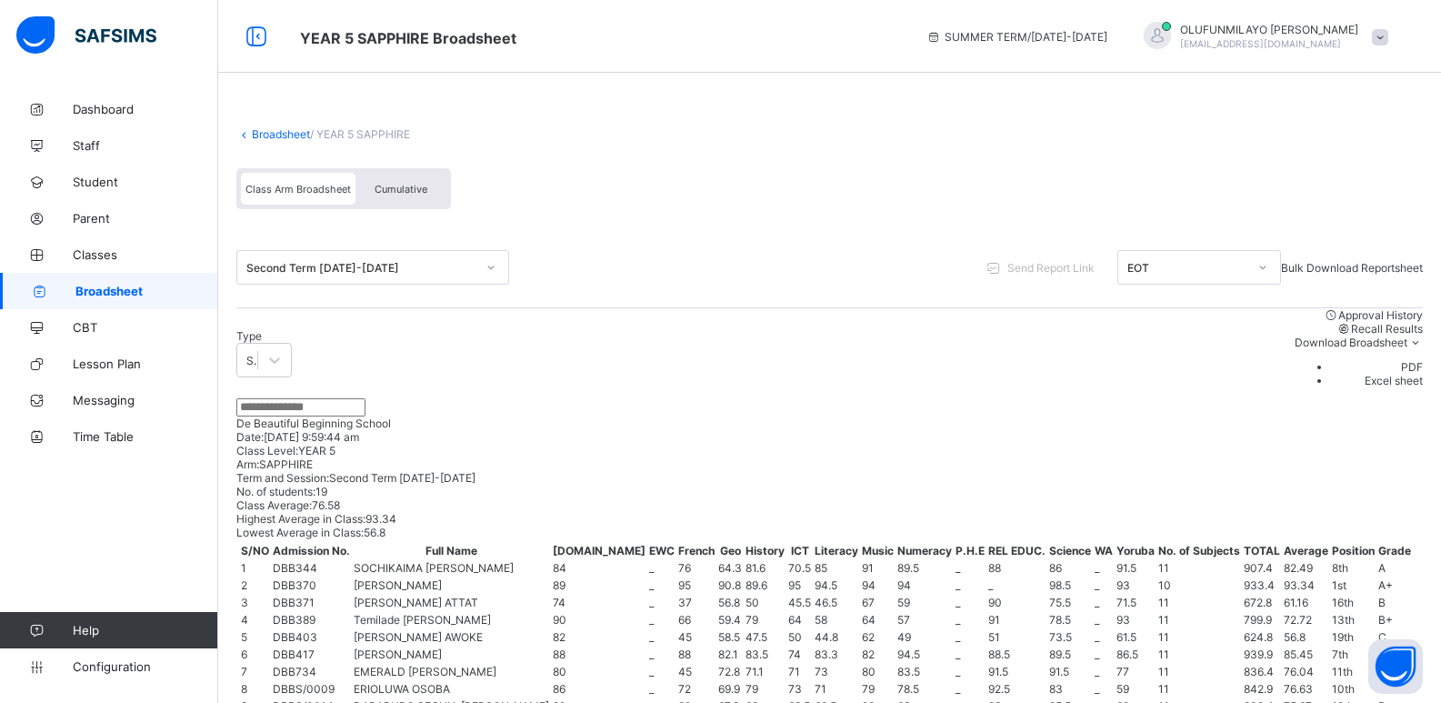
click at [346, 271] on div "Second Term 2023-2024" at bounding box center [360, 268] width 229 height 14
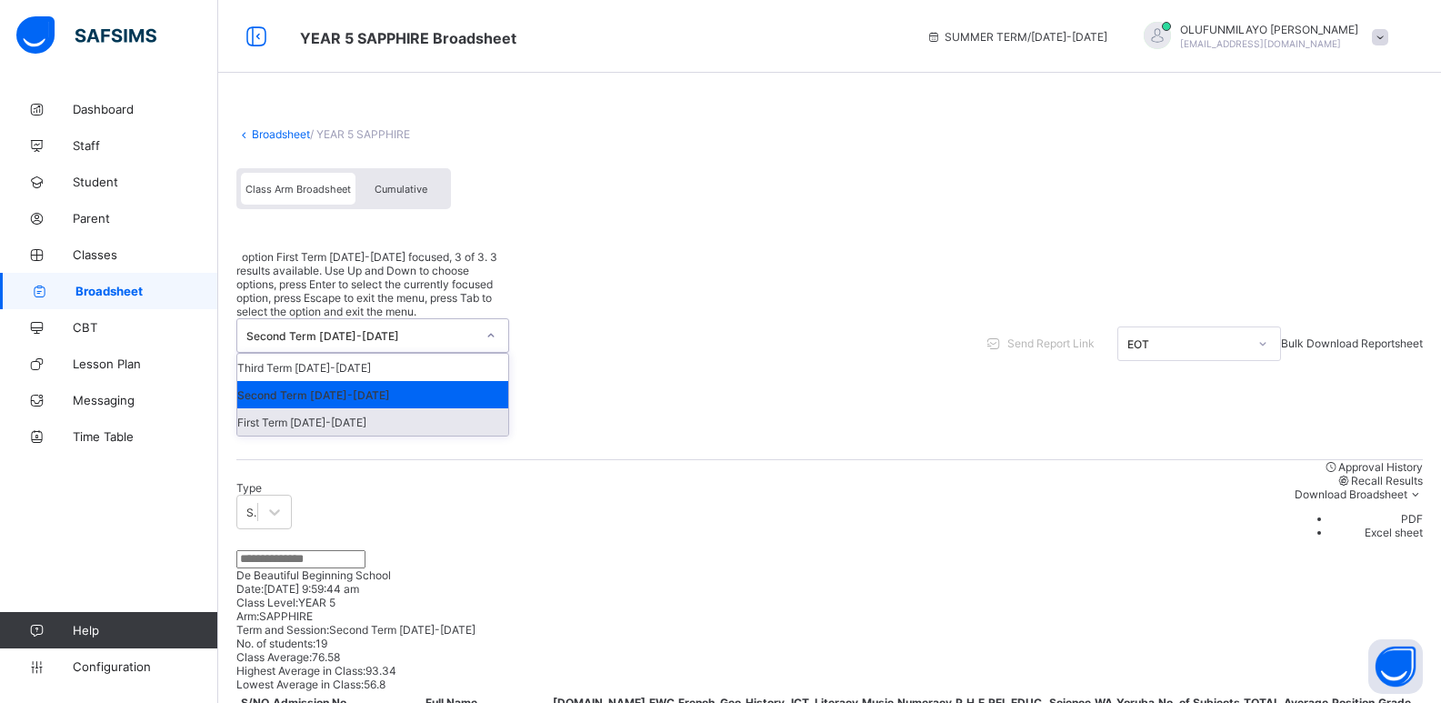
click at [330, 408] on div "First Term 2023-2024" at bounding box center [372, 421] width 271 height 27
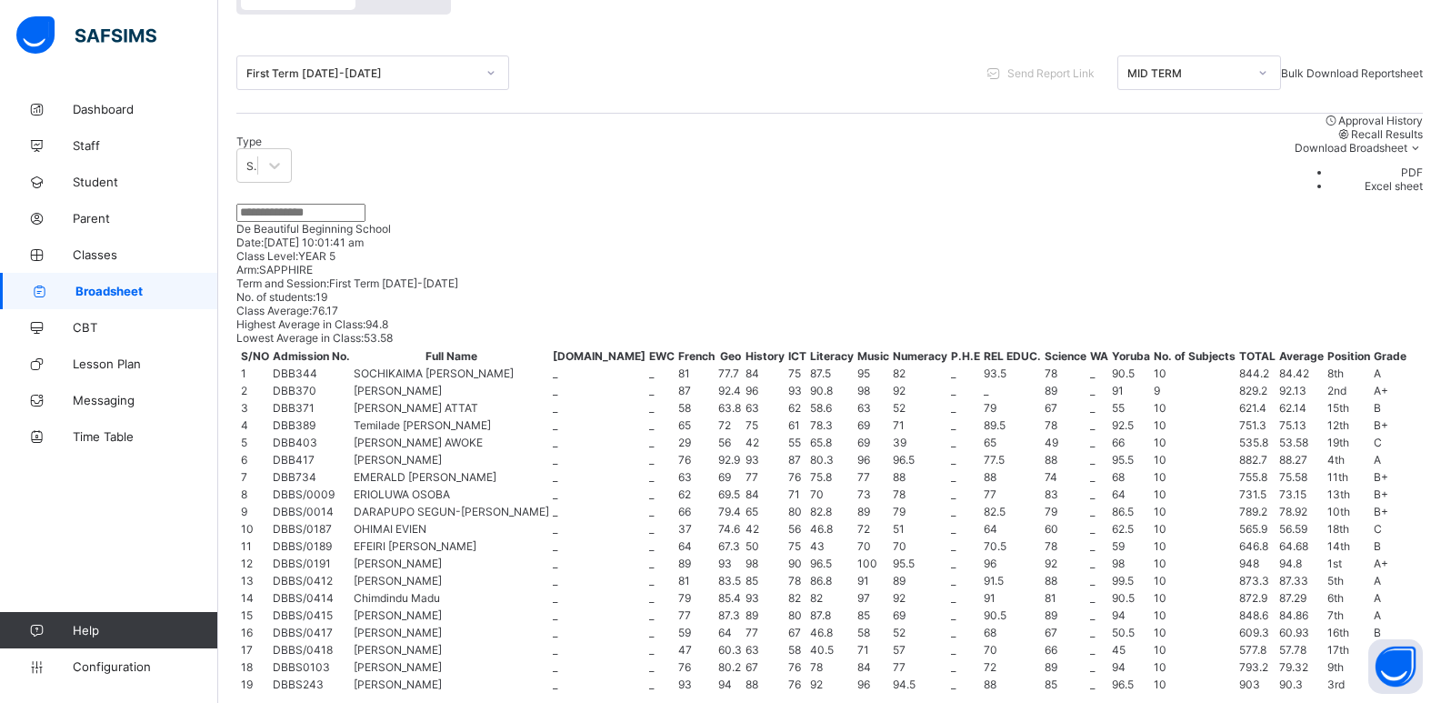
scroll to position [872, 0]
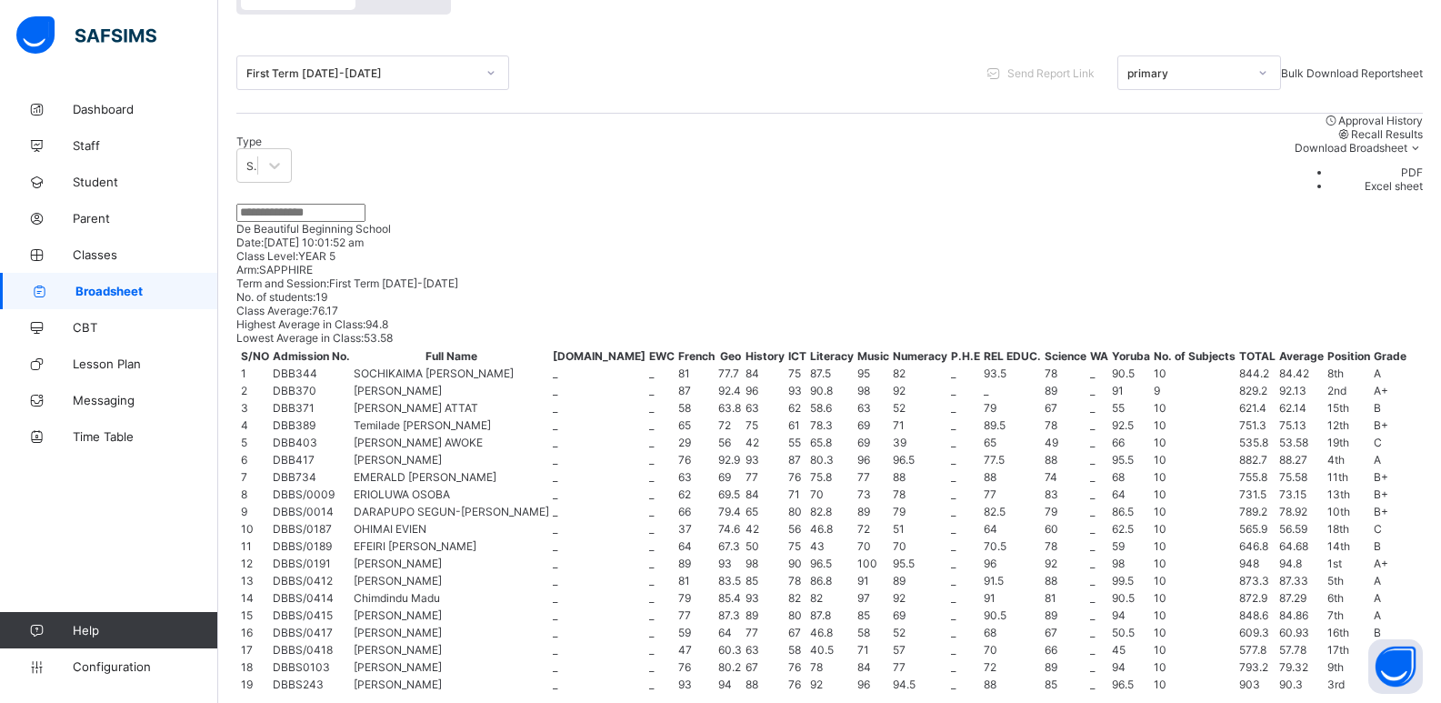
scroll to position [353, 0]
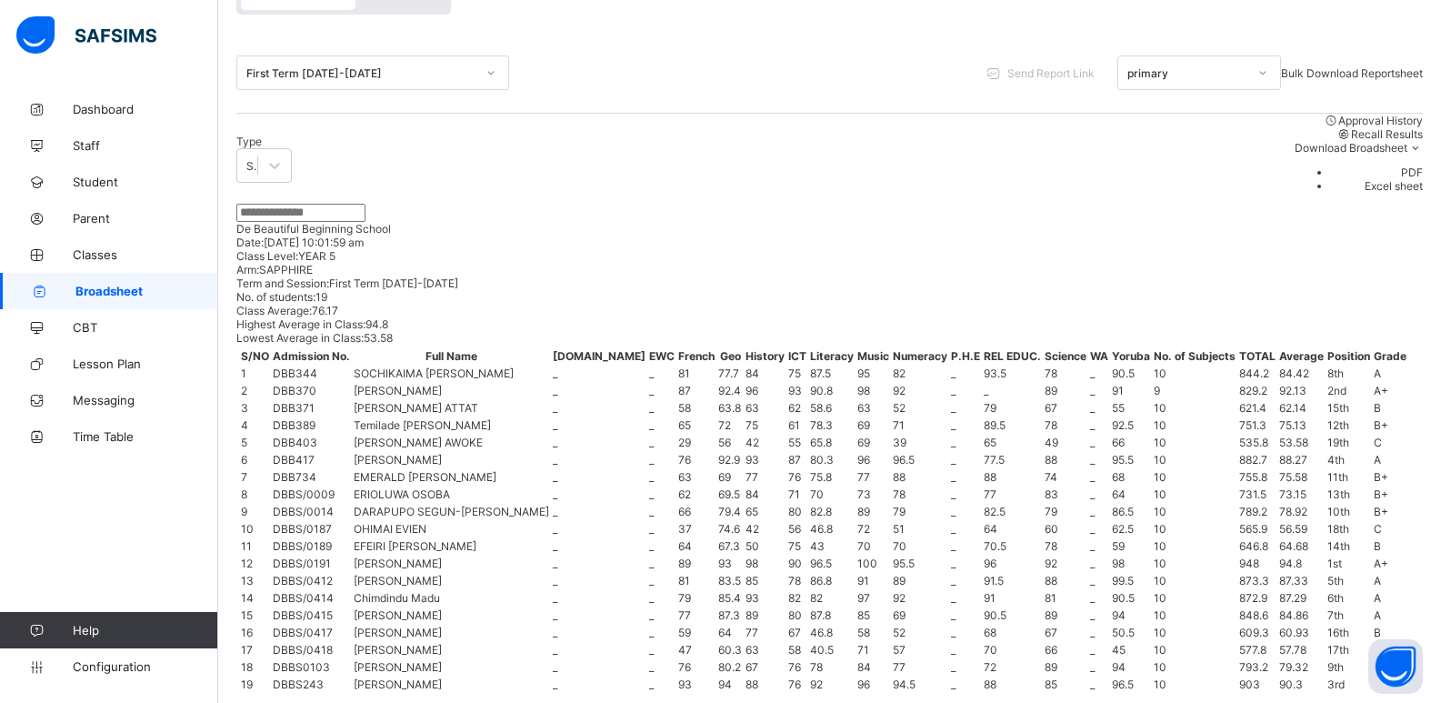
scroll to position [376, 0]
drag, startPoint x: 1005, startPoint y: 630, endPoint x: 1005, endPoint y: 606, distance: 23.6
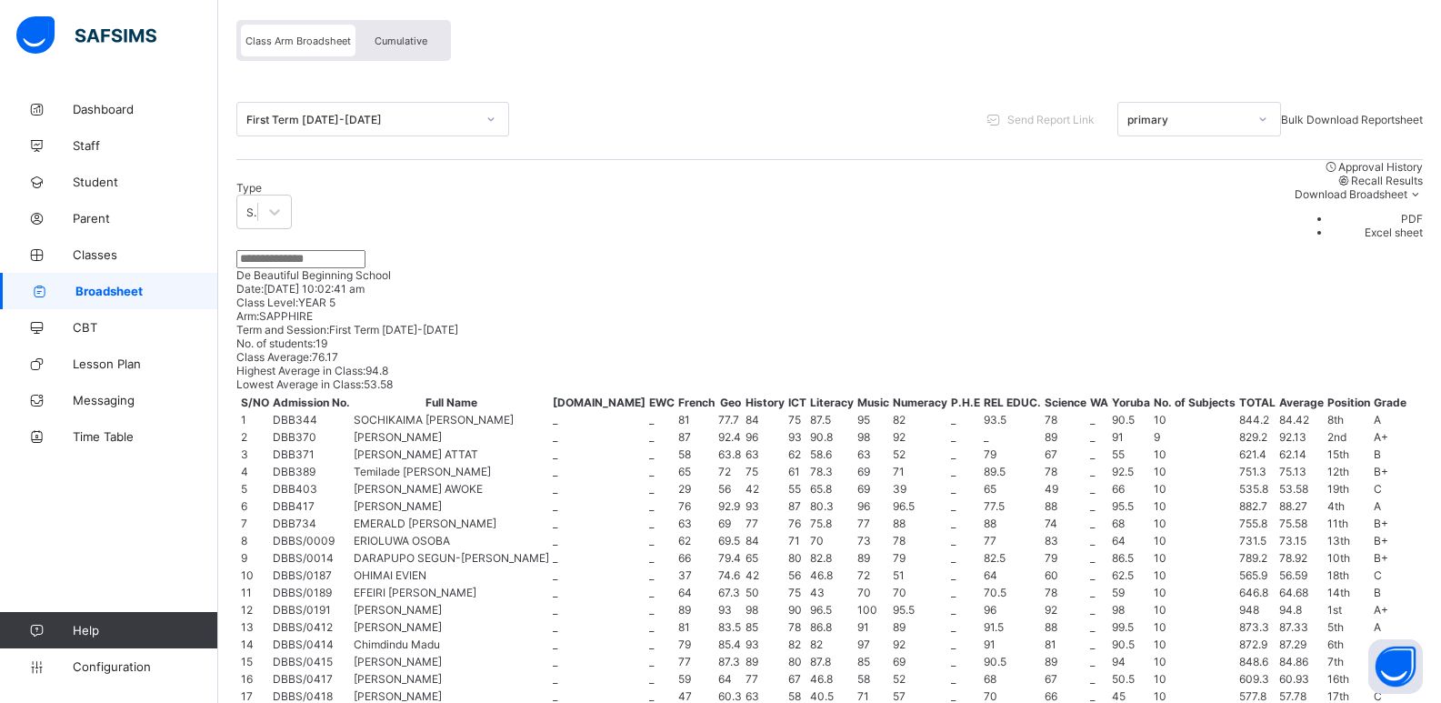
scroll to position [104, 0]
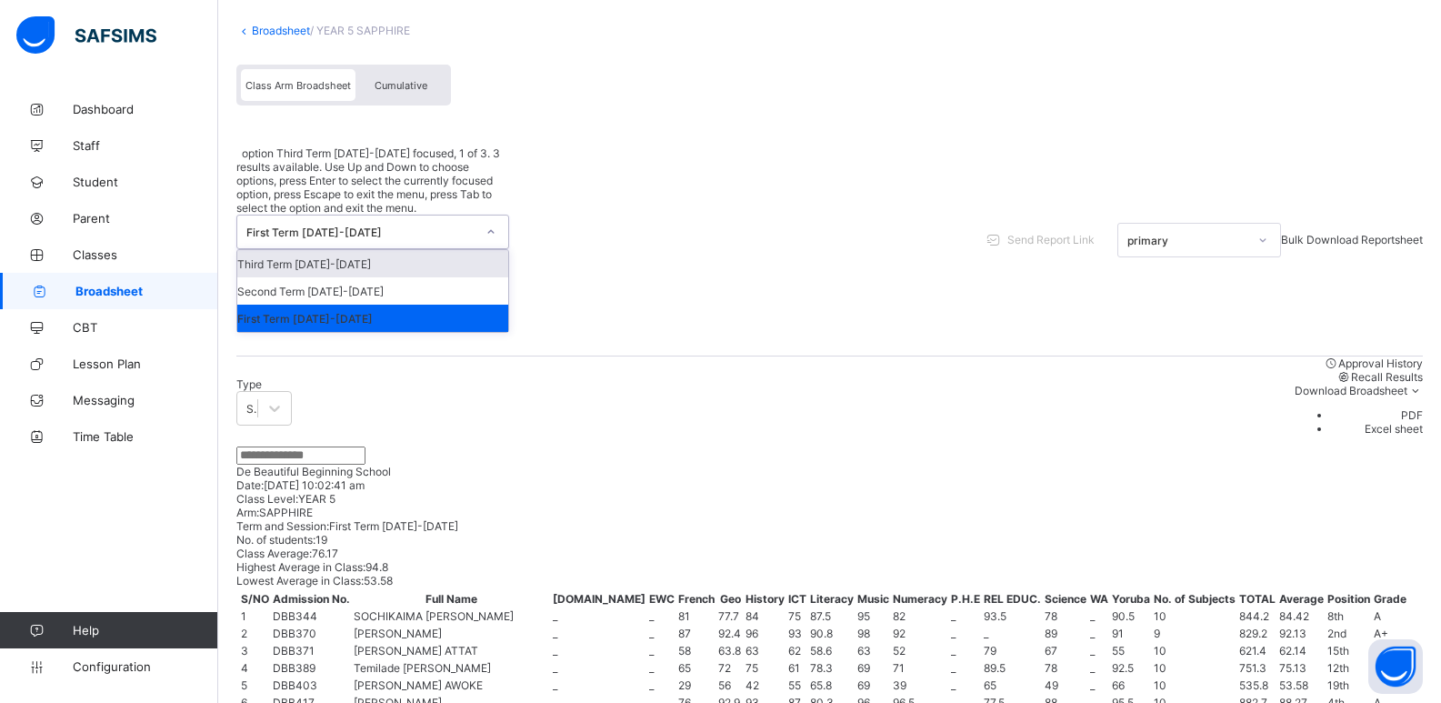
click at [356, 226] on div "First Term 2023-2024" at bounding box center [360, 233] width 229 height 14
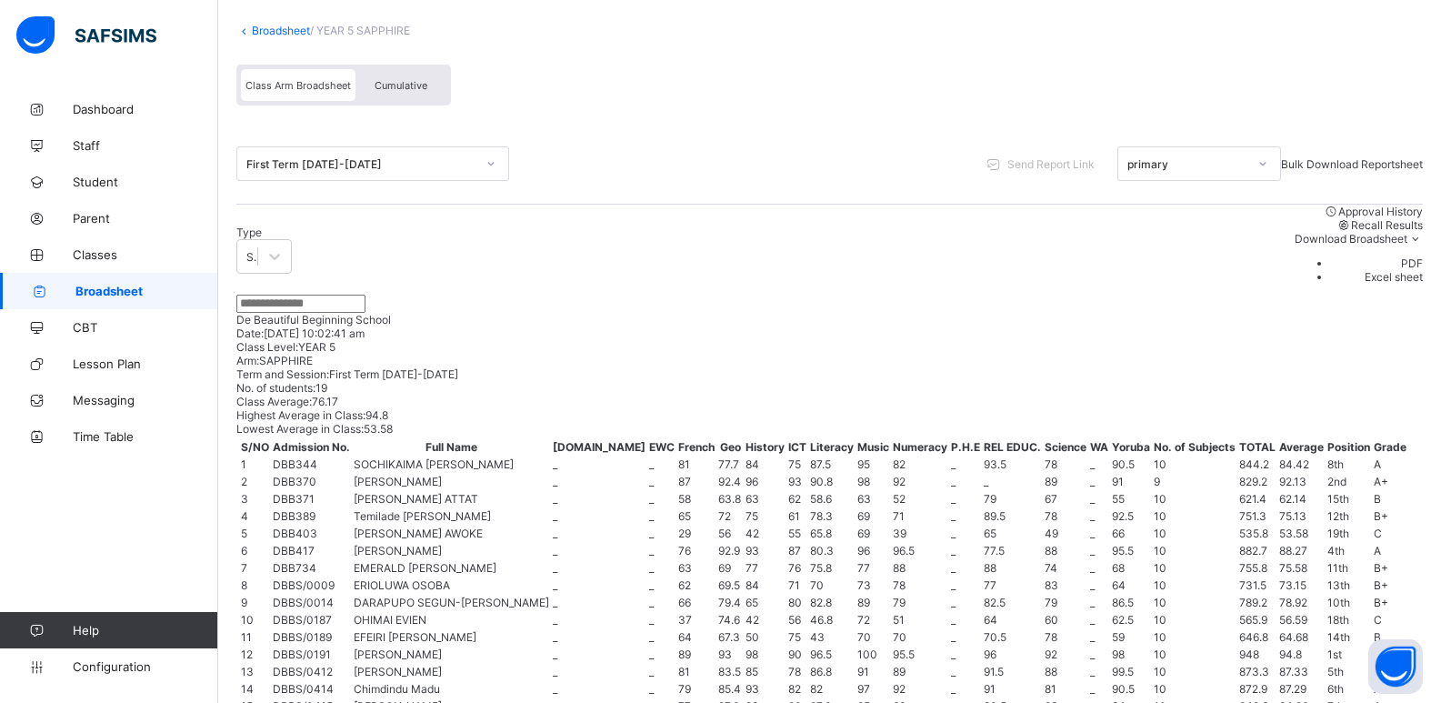
click at [290, 27] on link "Broadsheet" at bounding box center [281, 31] width 58 height 14
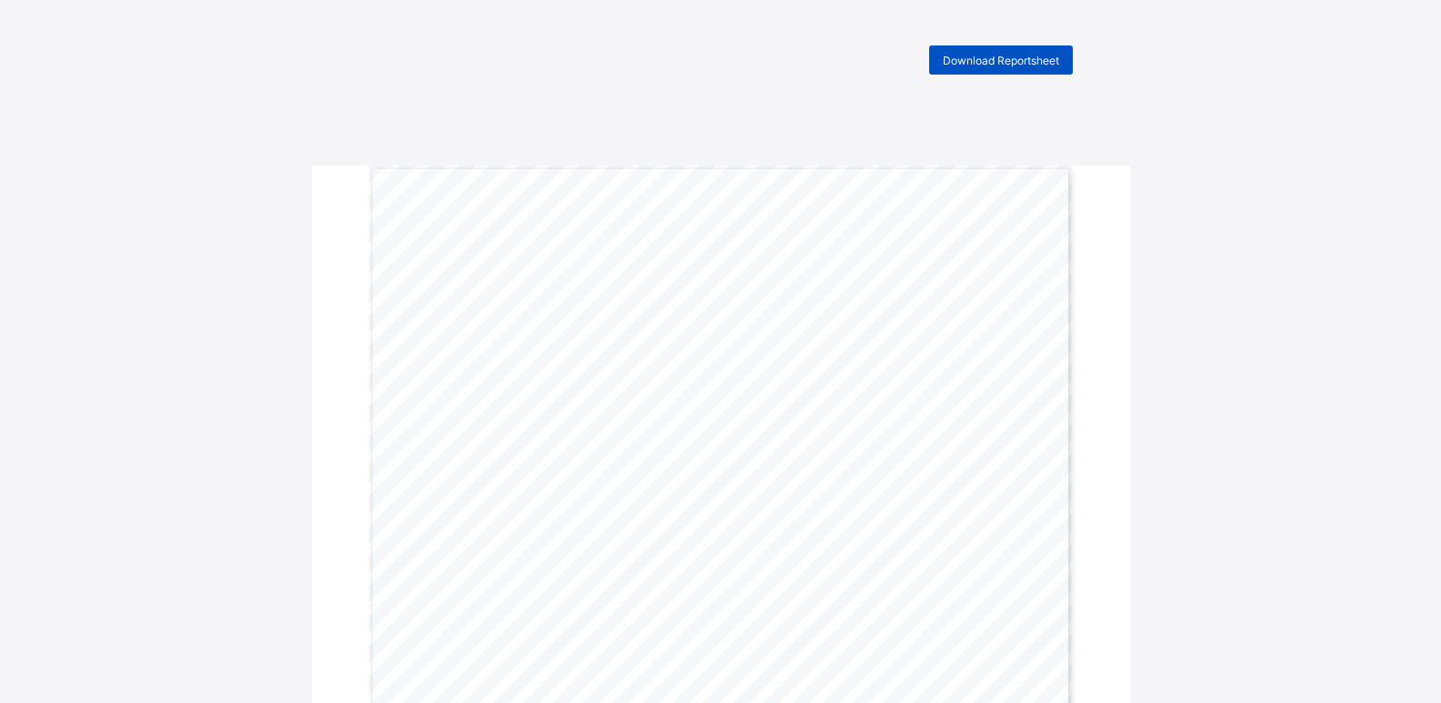
click at [1000, 57] on span "Download Reportsheet" at bounding box center [1001, 61] width 116 height 14
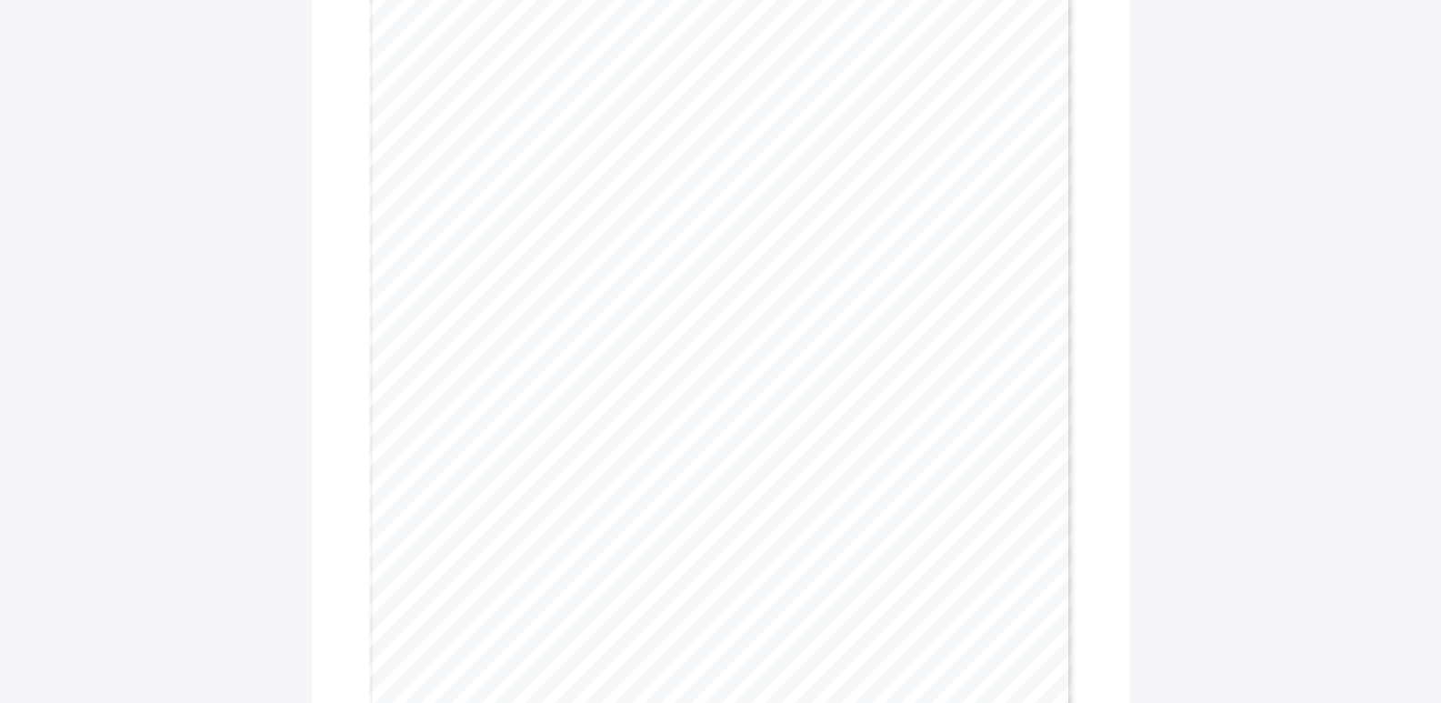
scroll to position [1544, 0]
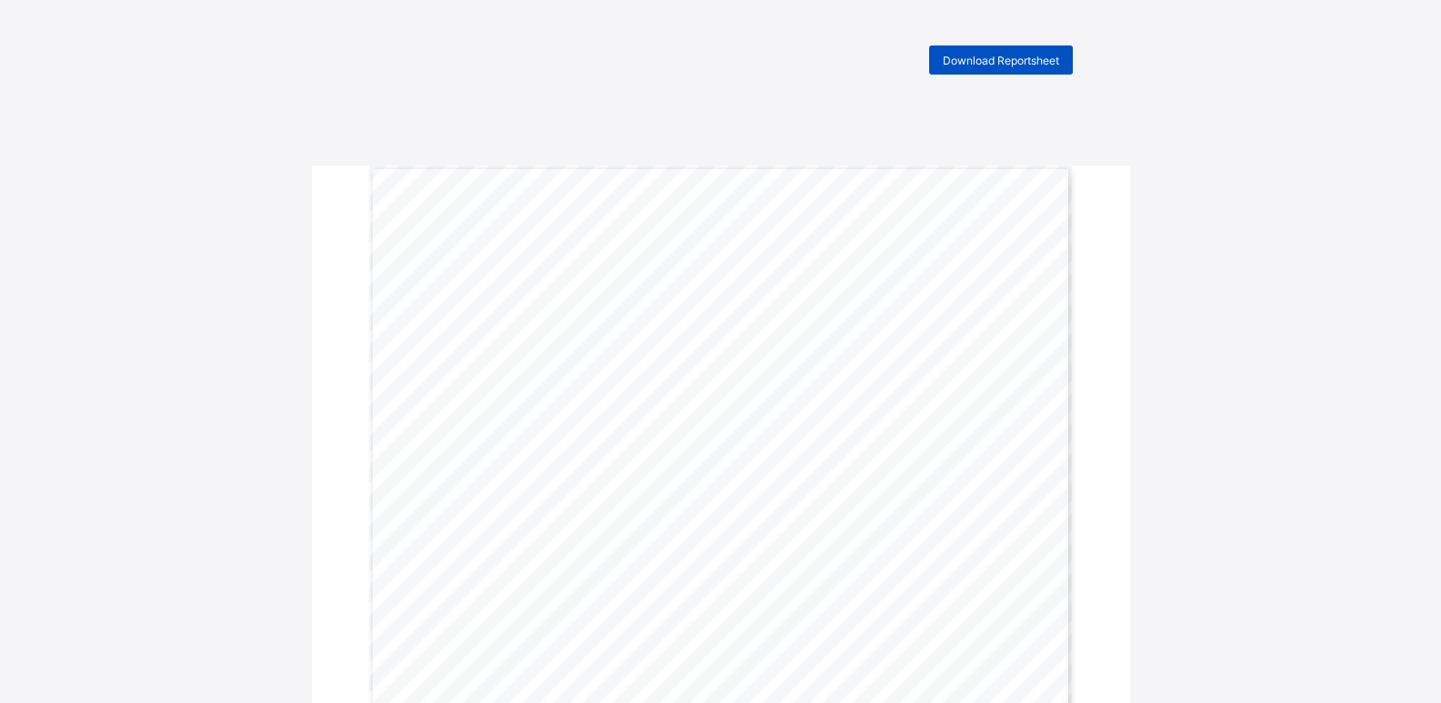
click at [1008, 62] on span "Download Reportsheet" at bounding box center [1001, 61] width 116 height 14
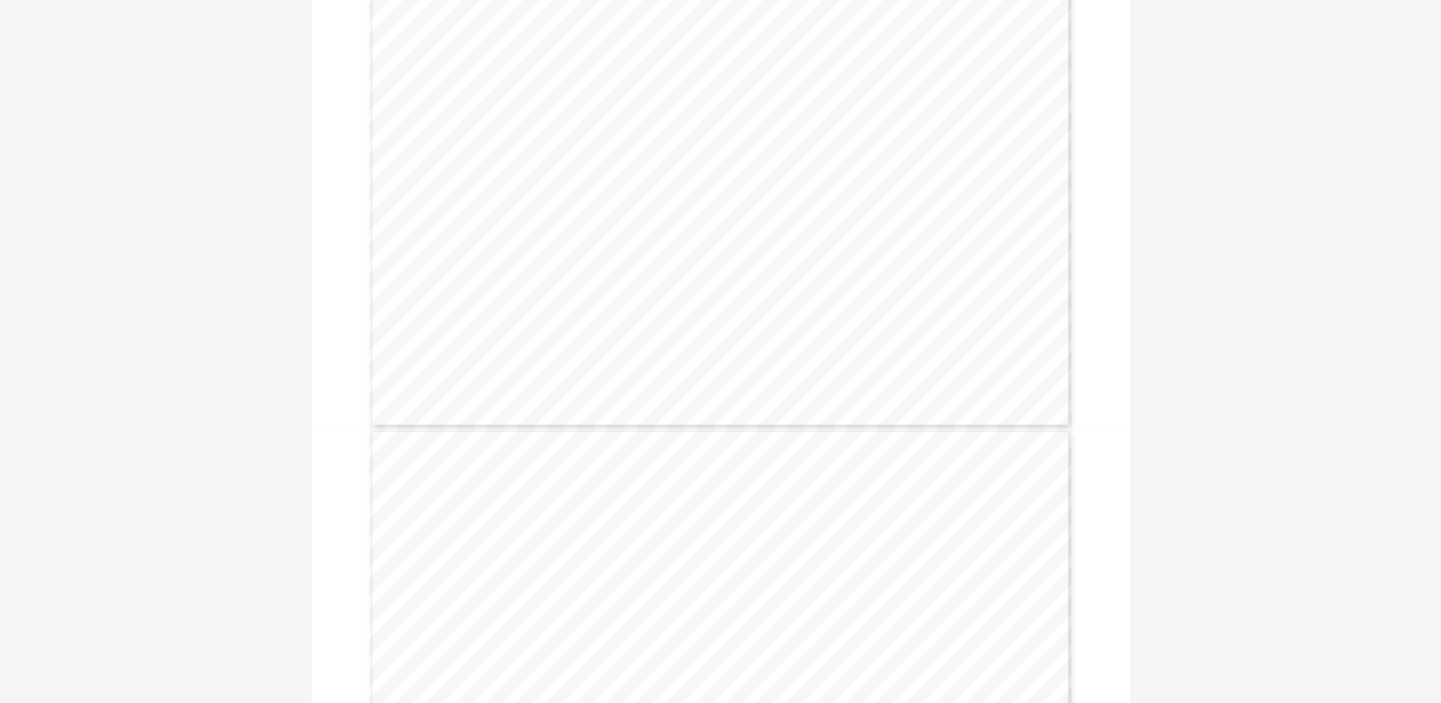
scroll to position [726, 0]
click at [1294, 64] on div "Download Reportsheet END OF TERM REPORT SUMMER TERM 2024-2025 SESSION NAME: Jos…" at bounding box center [720, 375] width 1441 height 2110
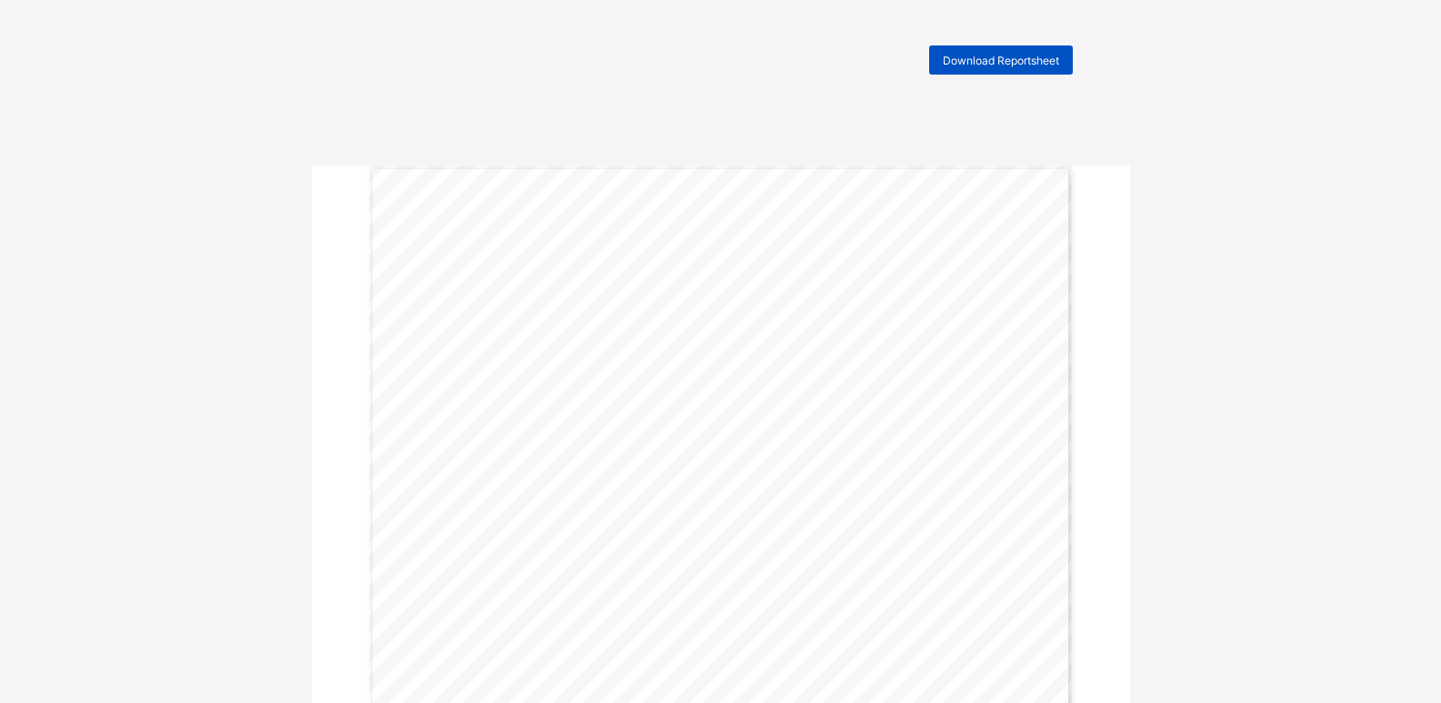
click at [967, 62] on span "Download Reportsheet" at bounding box center [1001, 61] width 116 height 14
click at [1027, 61] on span "Download Reportsheet" at bounding box center [1001, 61] width 116 height 14
click at [962, 62] on span "Download Reportsheet" at bounding box center [1001, 61] width 116 height 14
click at [957, 65] on span "Download Reportsheet" at bounding box center [1001, 61] width 116 height 14
click at [994, 61] on span "Download Reportsheet" at bounding box center [1001, 61] width 116 height 14
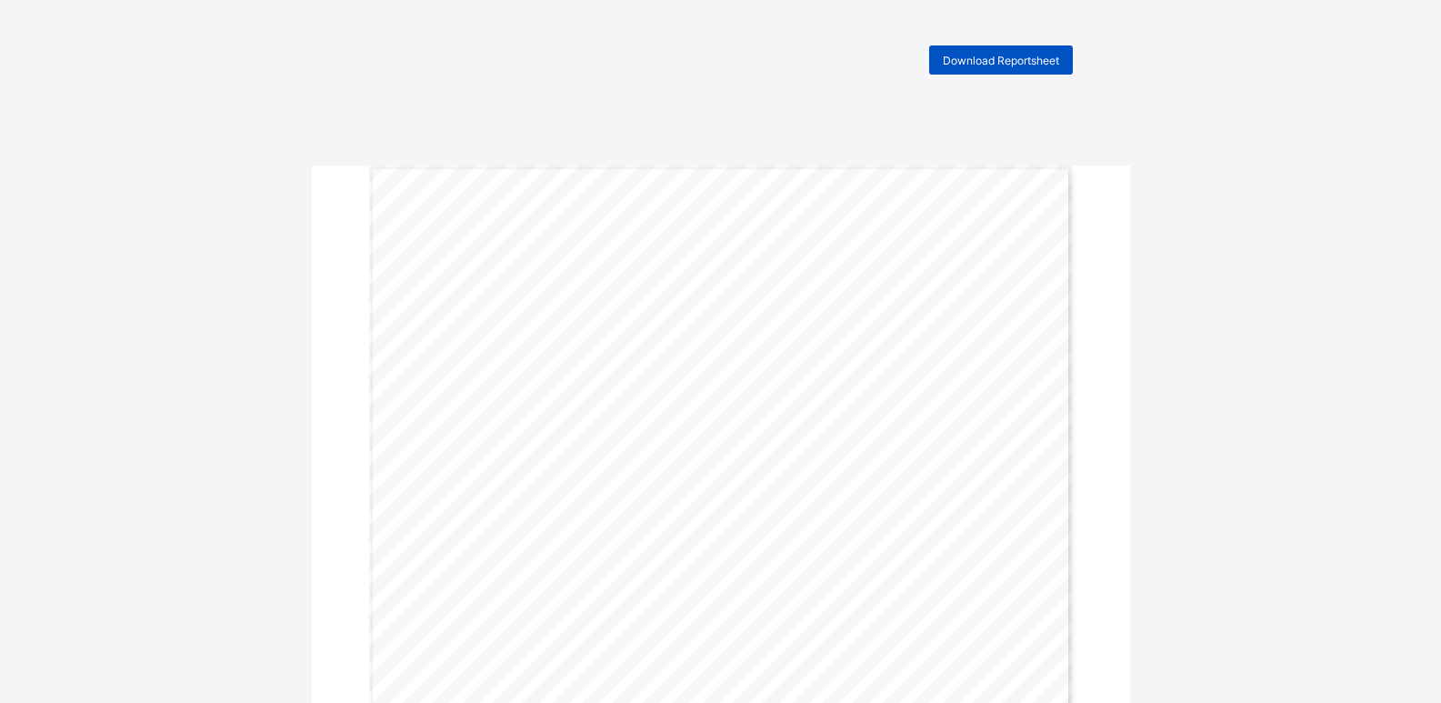
click at [987, 63] on span "Download Reportsheet" at bounding box center [1001, 61] width 116 height 14
click at [1038, 61] on span "Download Reportsheet" at bounding box center [1001, 61] width 116 height 14
click at [974, 59] on span "Download Reportsheet" at bounding box center [1001, 61] width 116 height 14
click at [1052, 62] on span "Download Reportsheet" at bounding box center [1001, 61] width 116 height 14
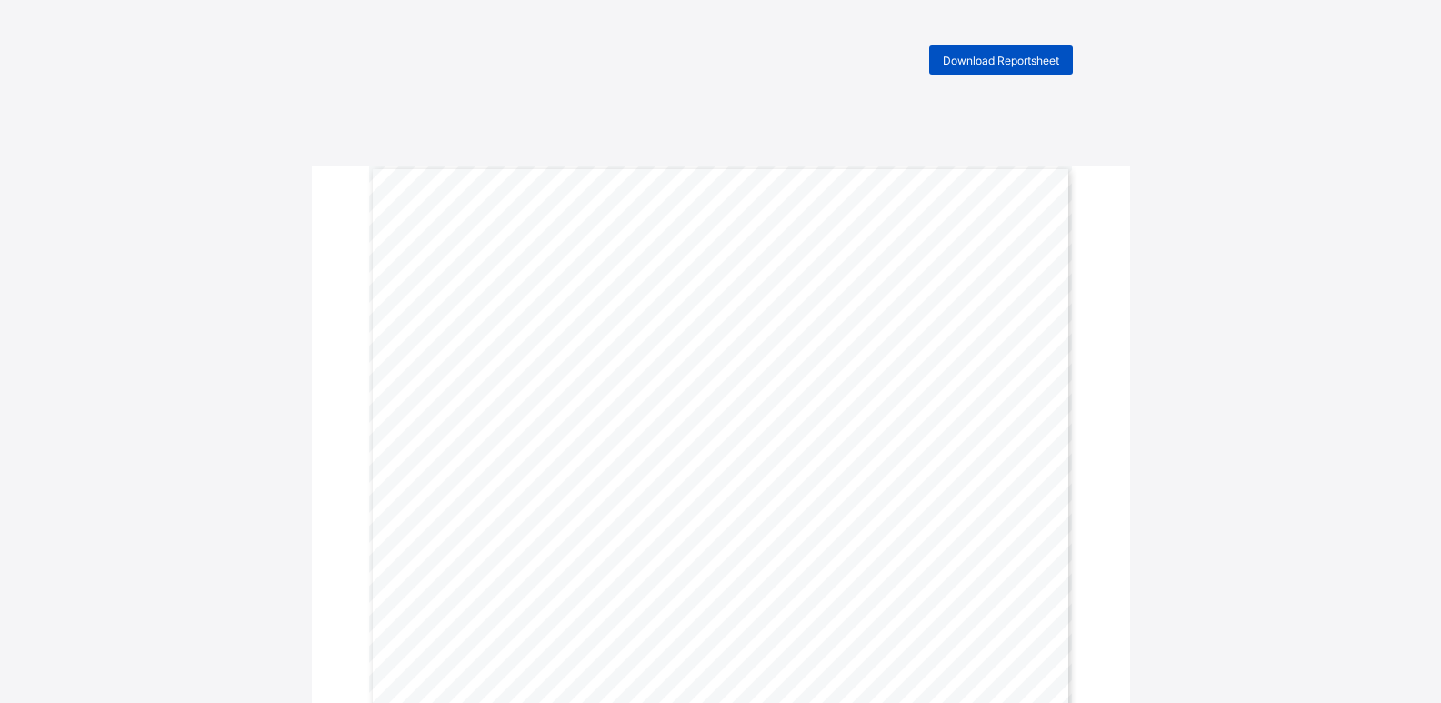
click at [1011, 56] on span "Download Reportsheet" at bounding box center [1001, 61] width 116 height 14
